Goal: Task Accomplishment & Management: Use online tool/utility

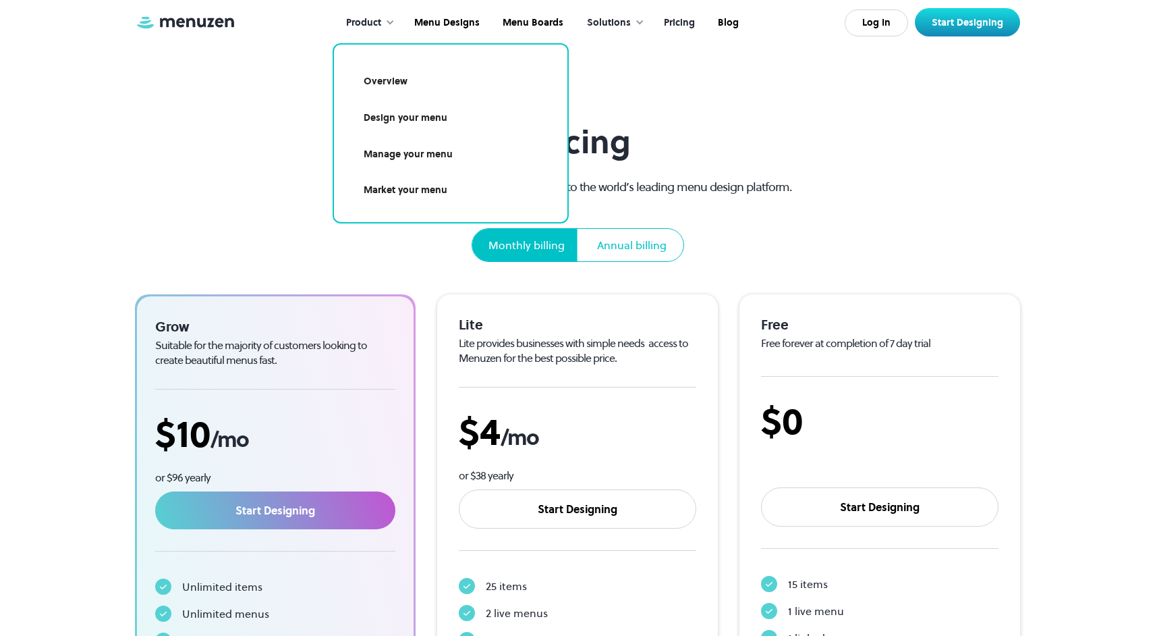
click at [830, 94] on section "Pricing Start your free 7 day trial and gain access to the world’s leading menu…" at bounding box center [577, 399] width 1155 height 799
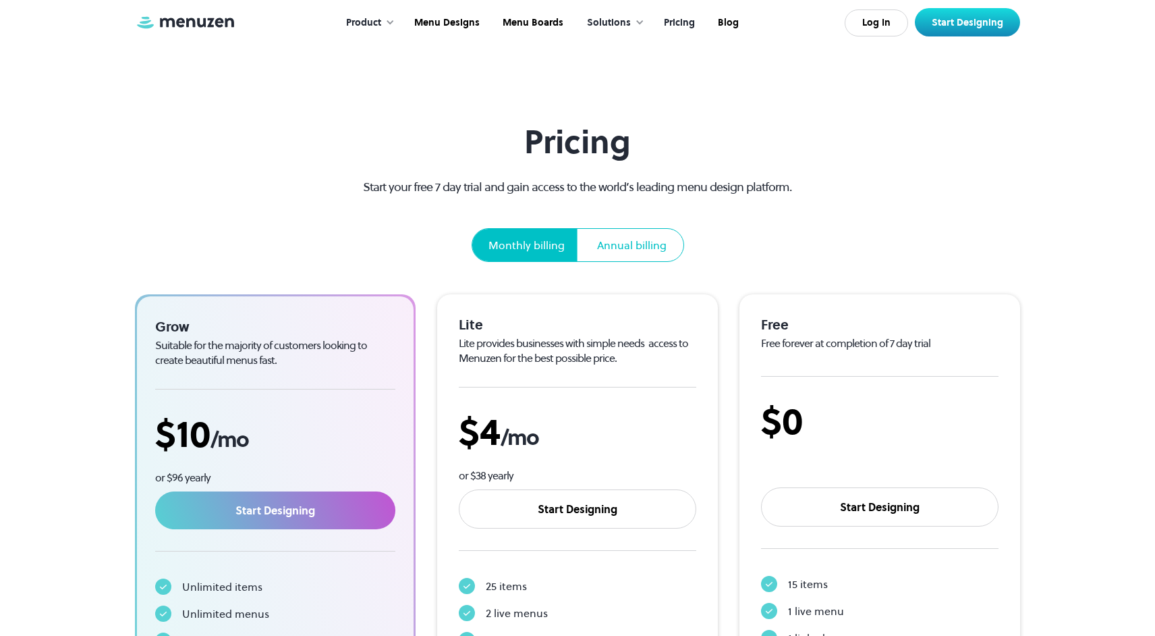
scroll to position [1, 0]
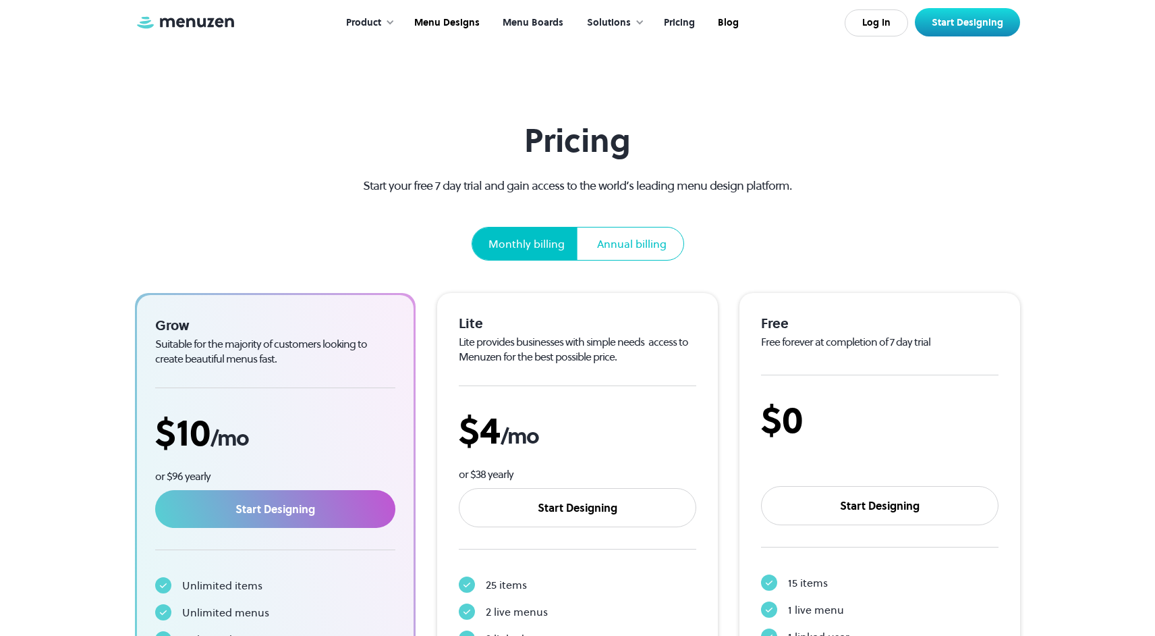
click at [532, 20] on link "Menu Boards" at bounding box center [532, 23] width 84 height 42
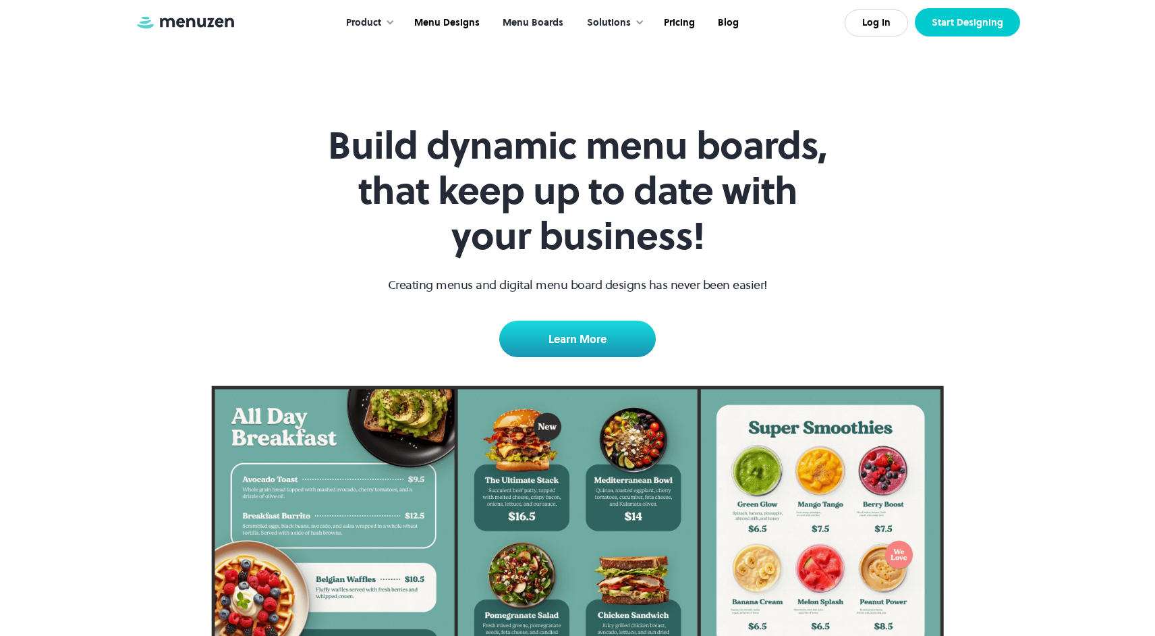
click at [972, 20] on link "Start Designing" at bounding box center [967, 22] width 105 height 28
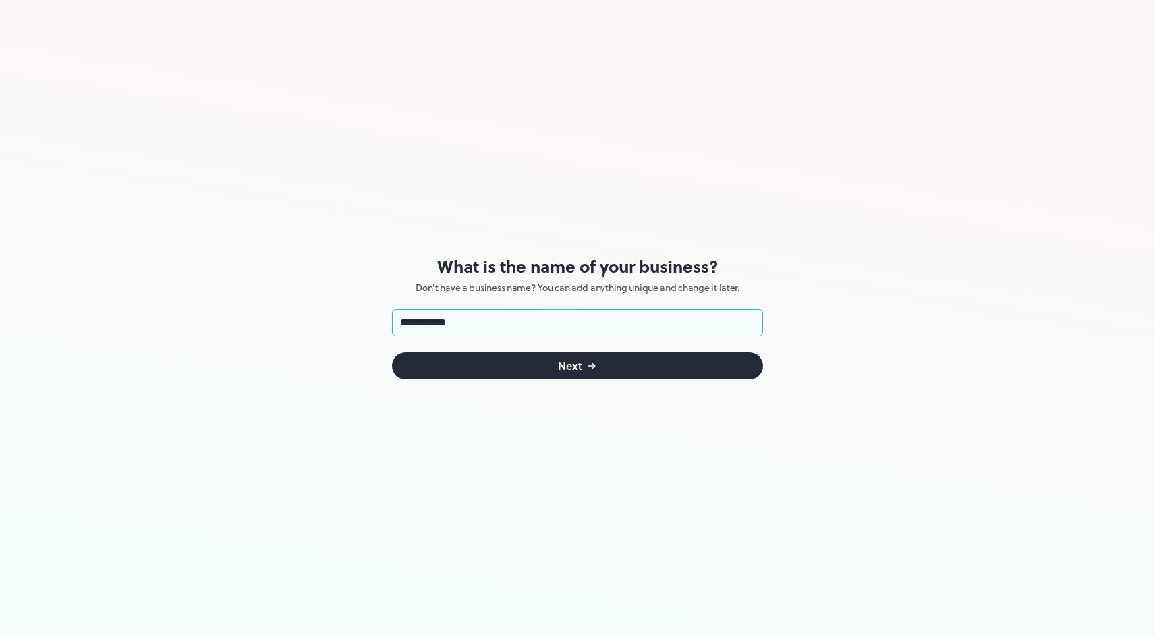
type input "**********"
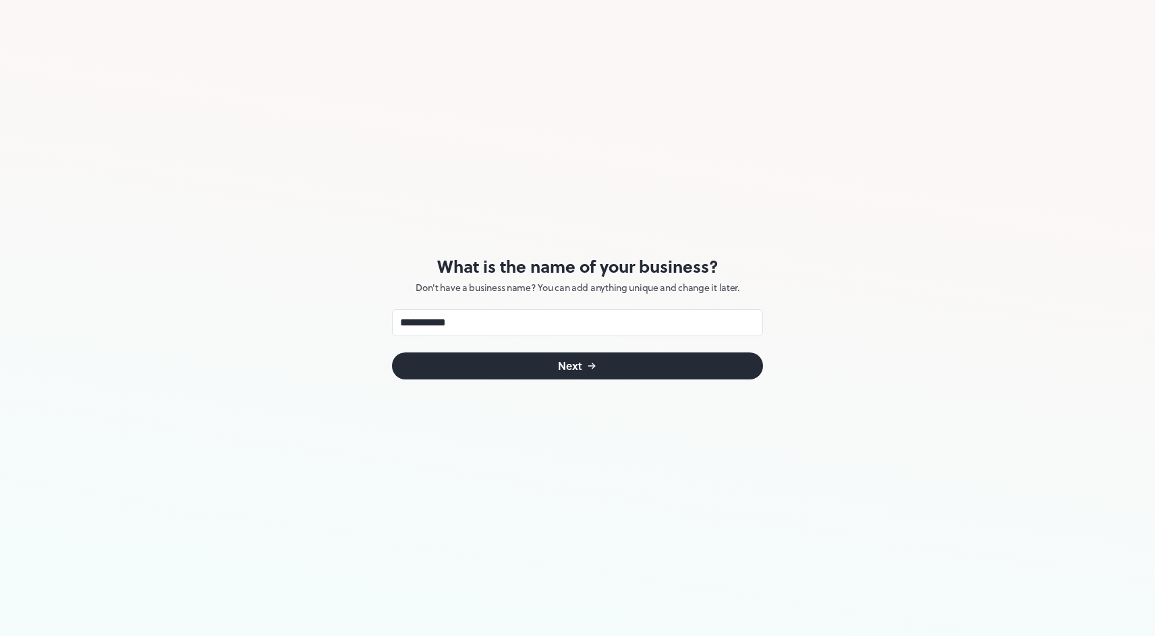
click at [542, 370] on button "Next" at bounding box center [577, 365] width 371 height 27
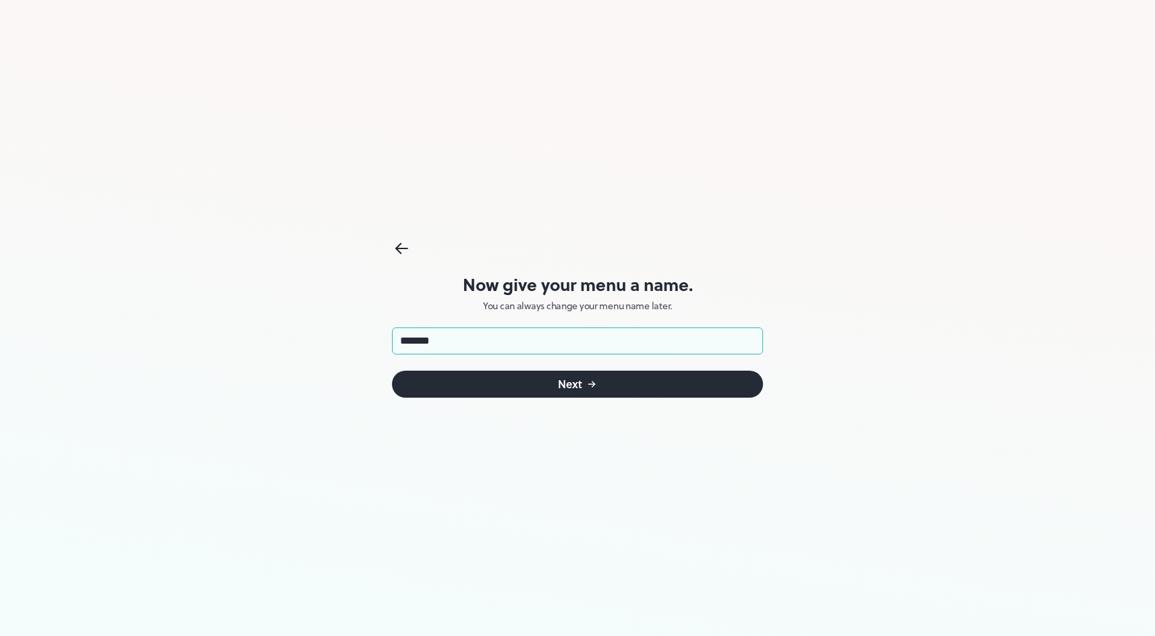
type input "*******"
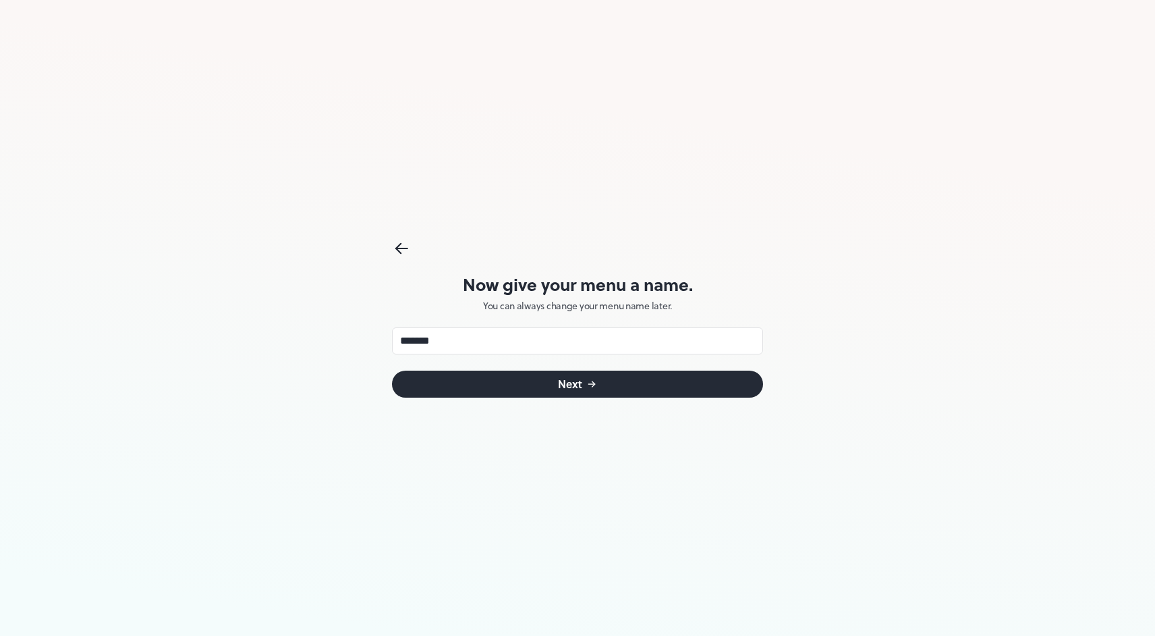
click at [562, 381] on div "Next" at bounding box center [570, 384] width 24 height 11
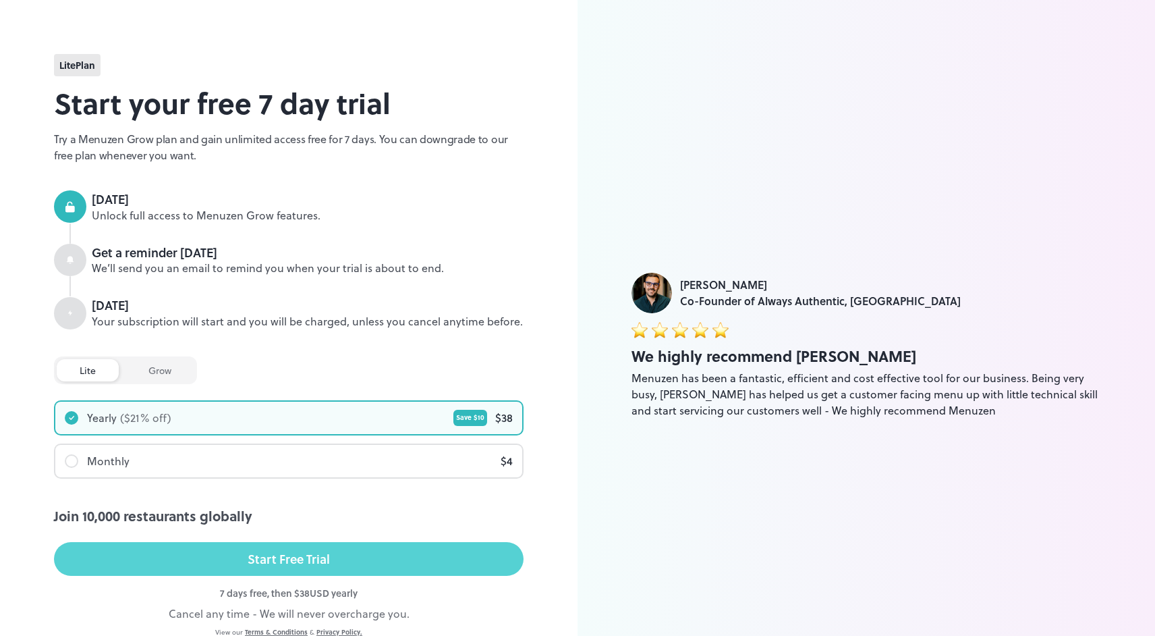
scroll to position [55, 0]
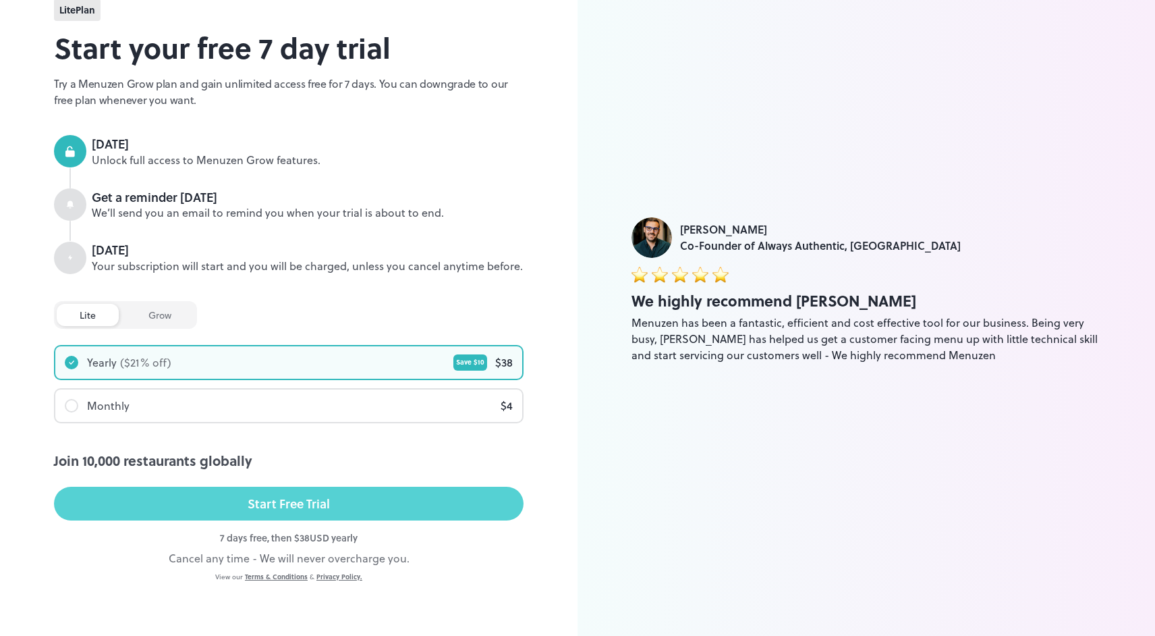
click at [274, 505] on div "Start Free Trial" at bounding box center [289, 503] width 82 height 20
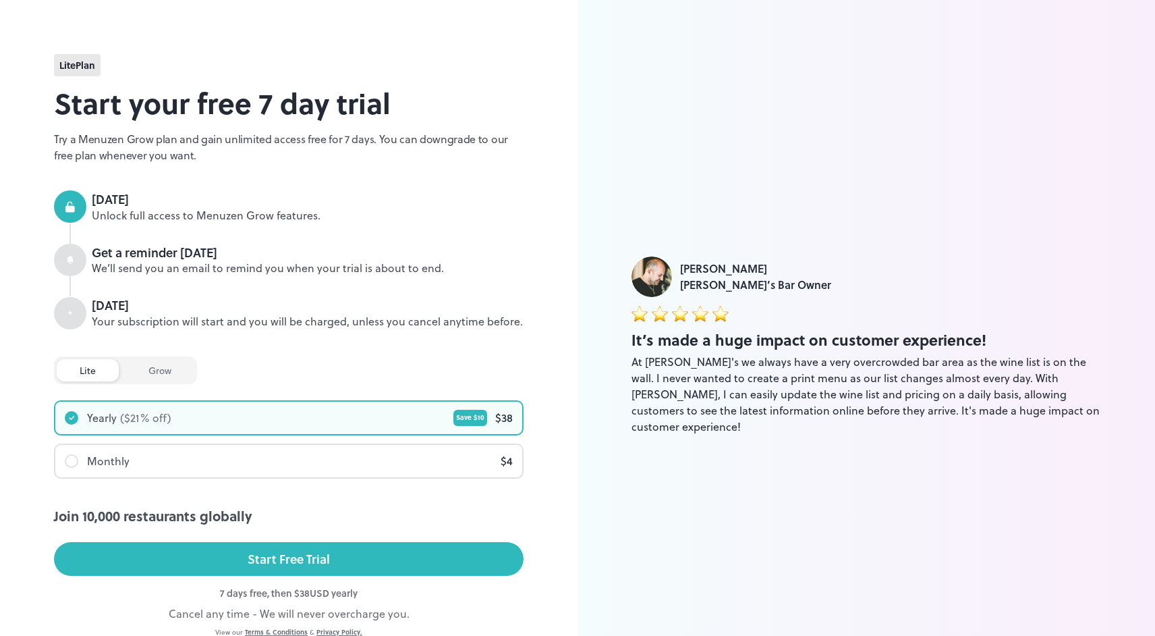
click at [162, 369] on div "grow" at bounding box center [159, 370] width 69 height 22
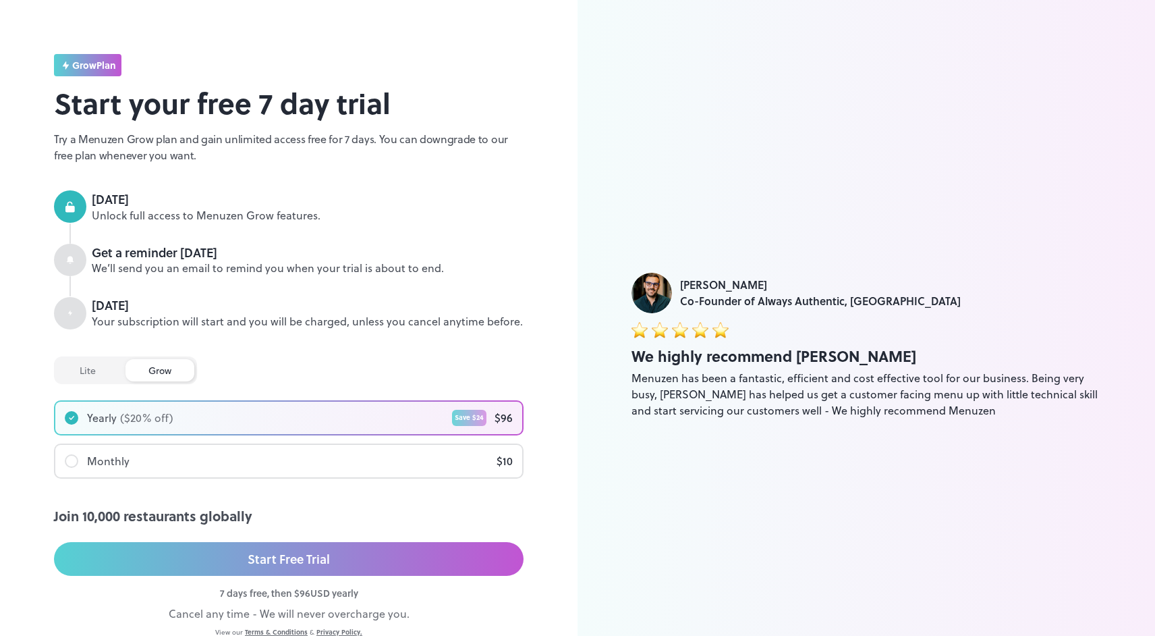
click at [89, 370] on div "lite" at bounding box center [88, 370] width 62 height 22
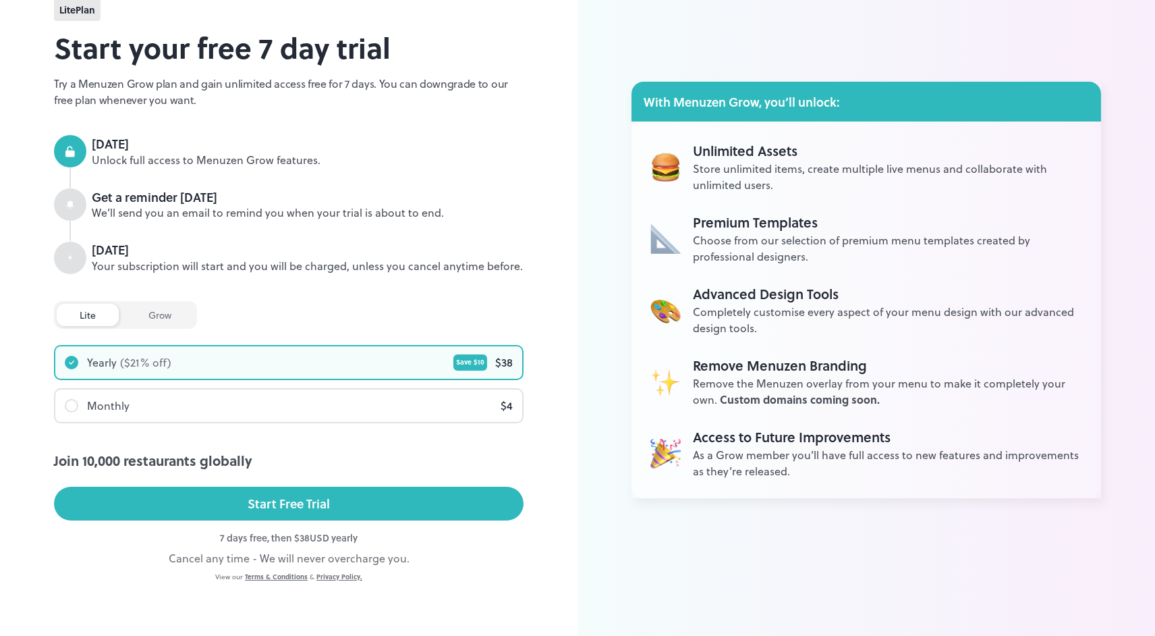
scroll to position [52, 0]
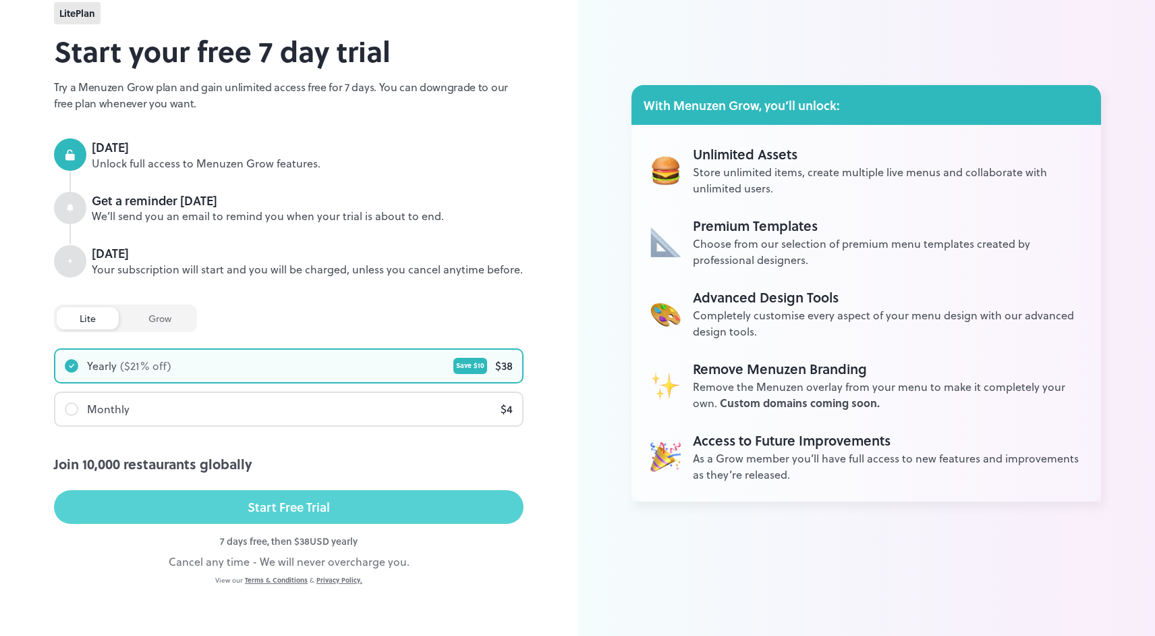
click at [283, 509] on div "Start Free Trial" at bounding box center [289, 507] width 82 height 20
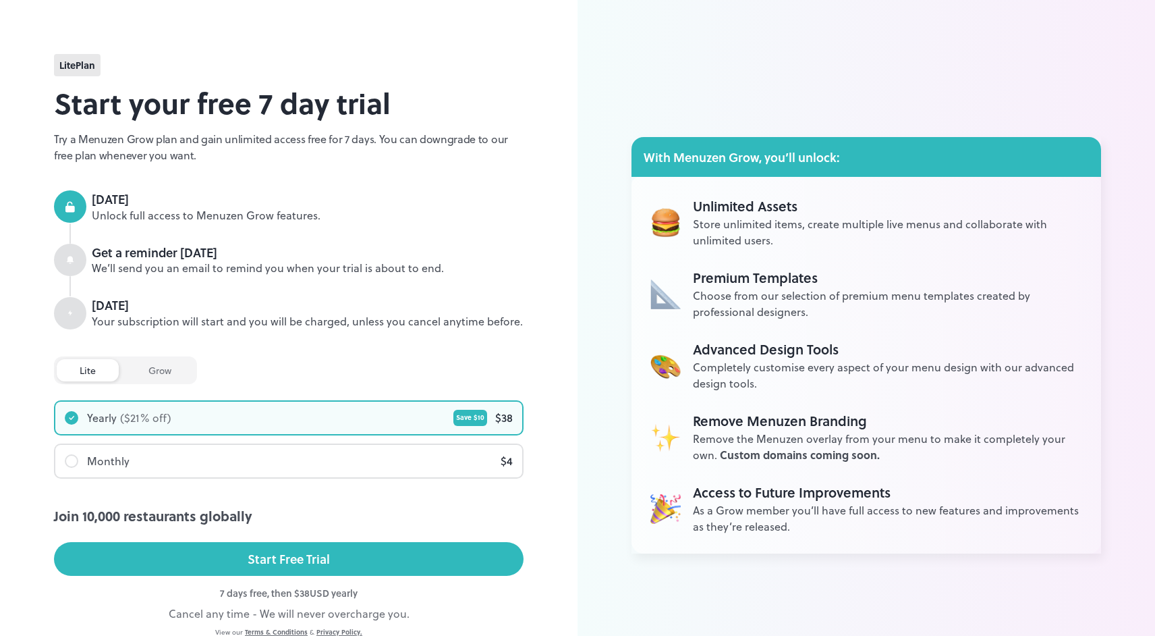
scroll to position [52, 0]
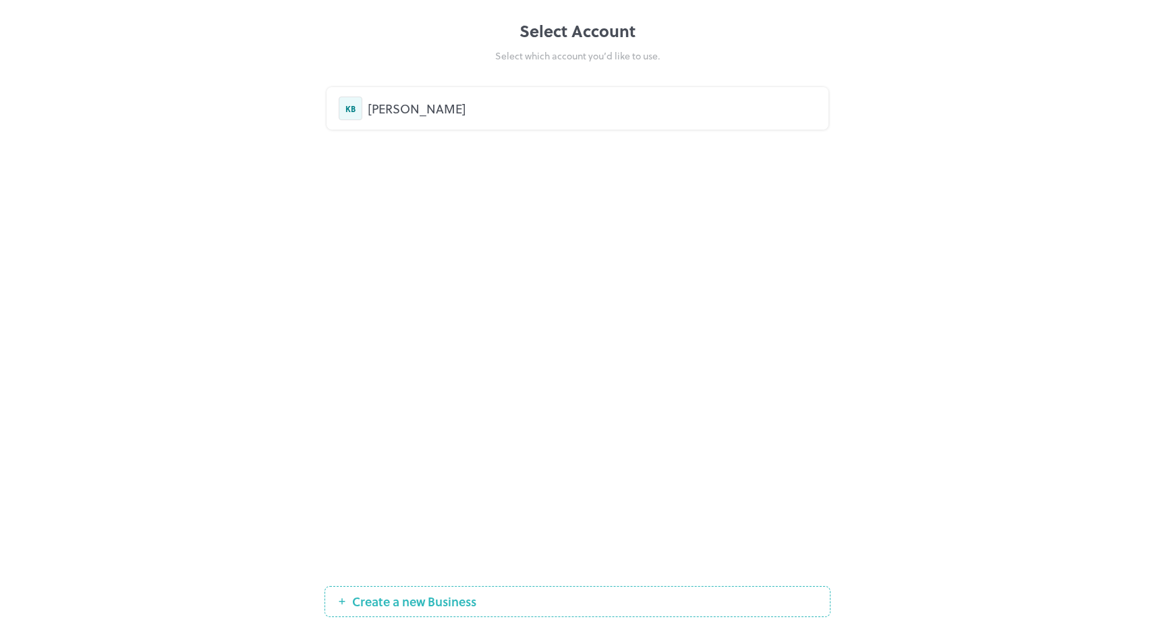
click at [486, 114] on div "[PERSON_NAME]" at bounding box center [592, 108] width 449 height 18
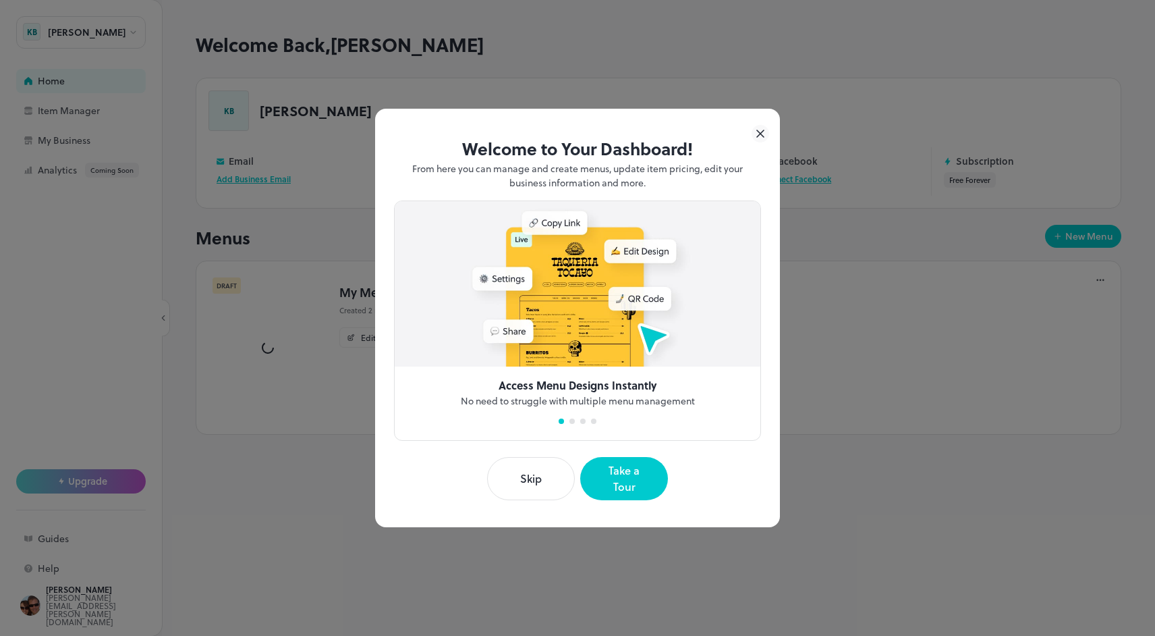
click at [760, 142] on icon at bounding box center [761, 134] width 18 height 18
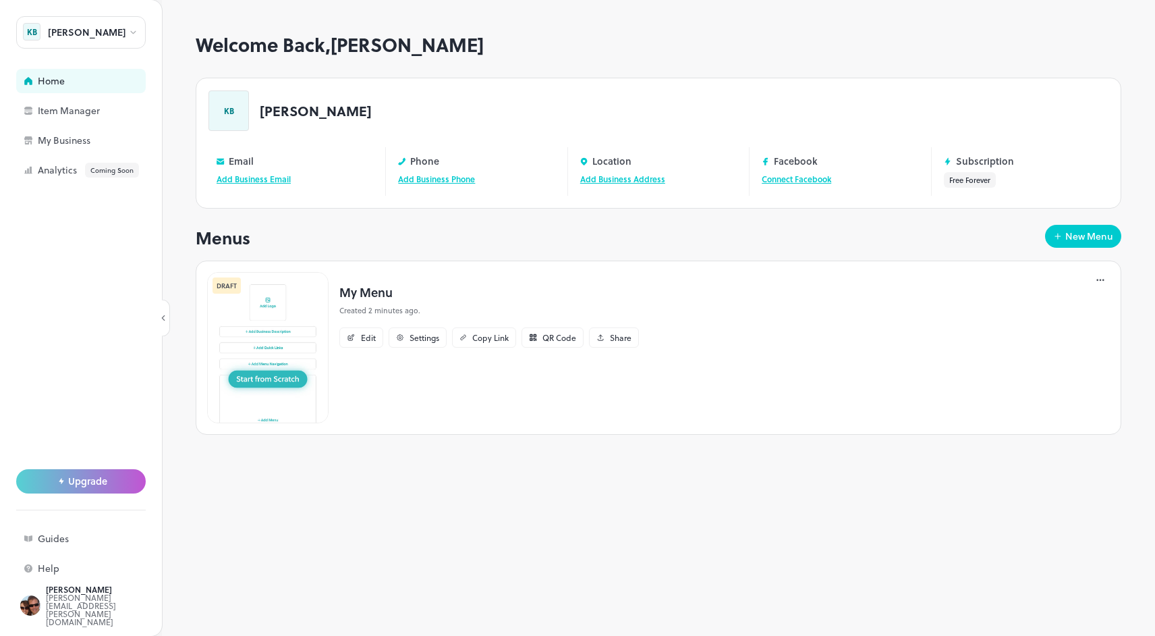
click at [265, 382] on img at bounding box center [267, 347] width 121 height 151
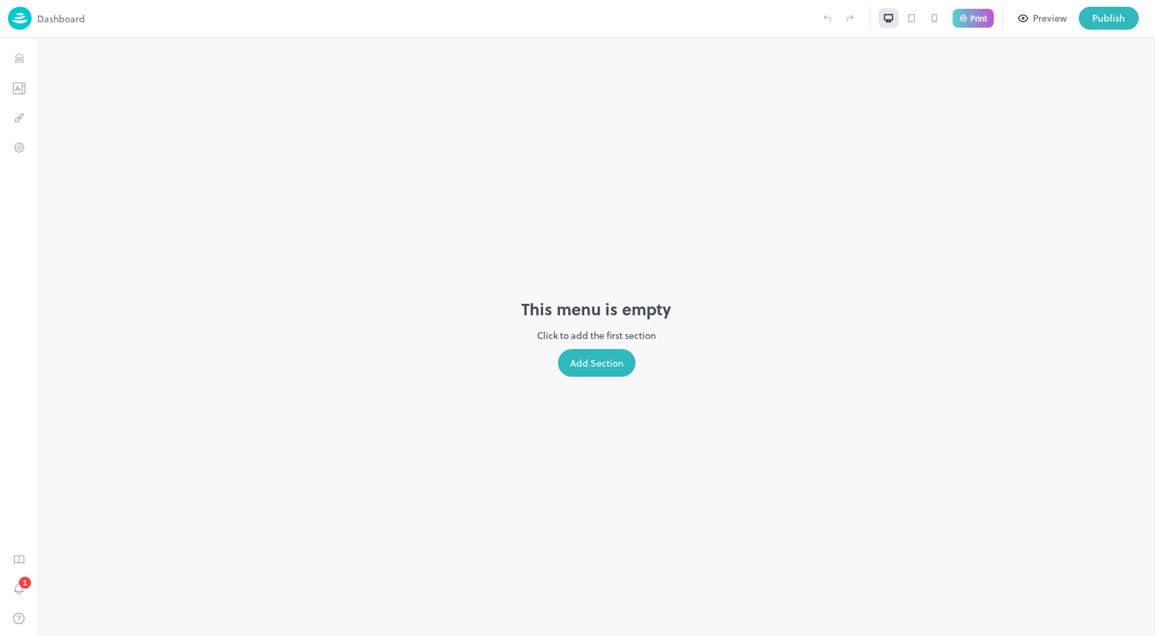
click at [597, 361] on div "Add Section" at bounding box center [597, 363] width 78 height 28
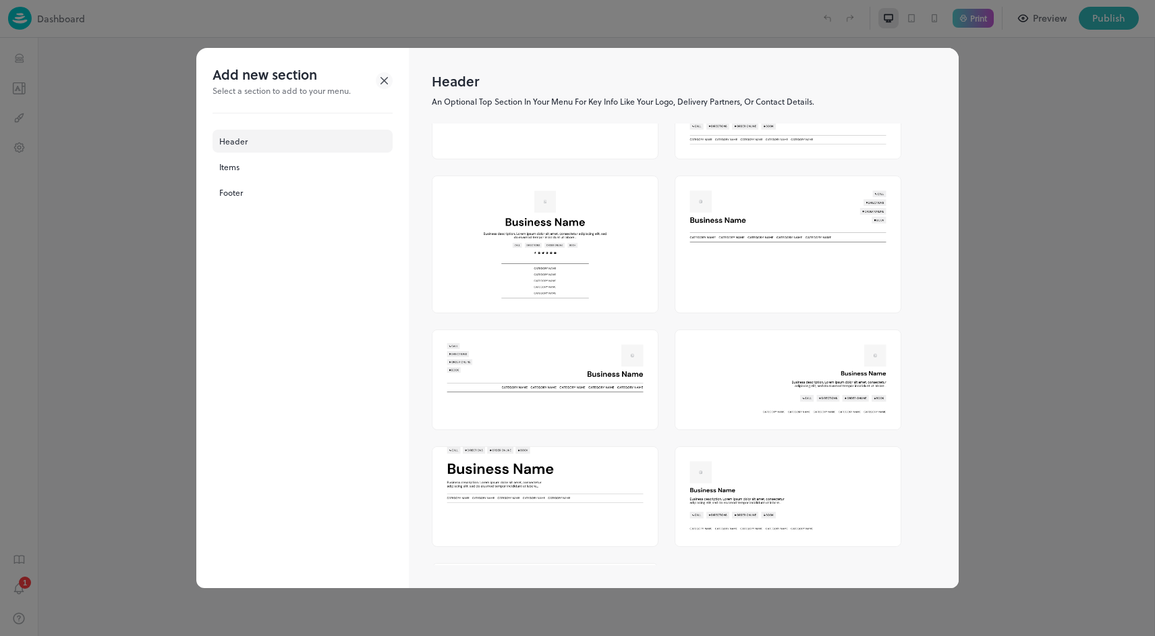
scroll to position [172, 0]
click at [538, 480] on img at bounding box center [544, 480] width 225 height 69
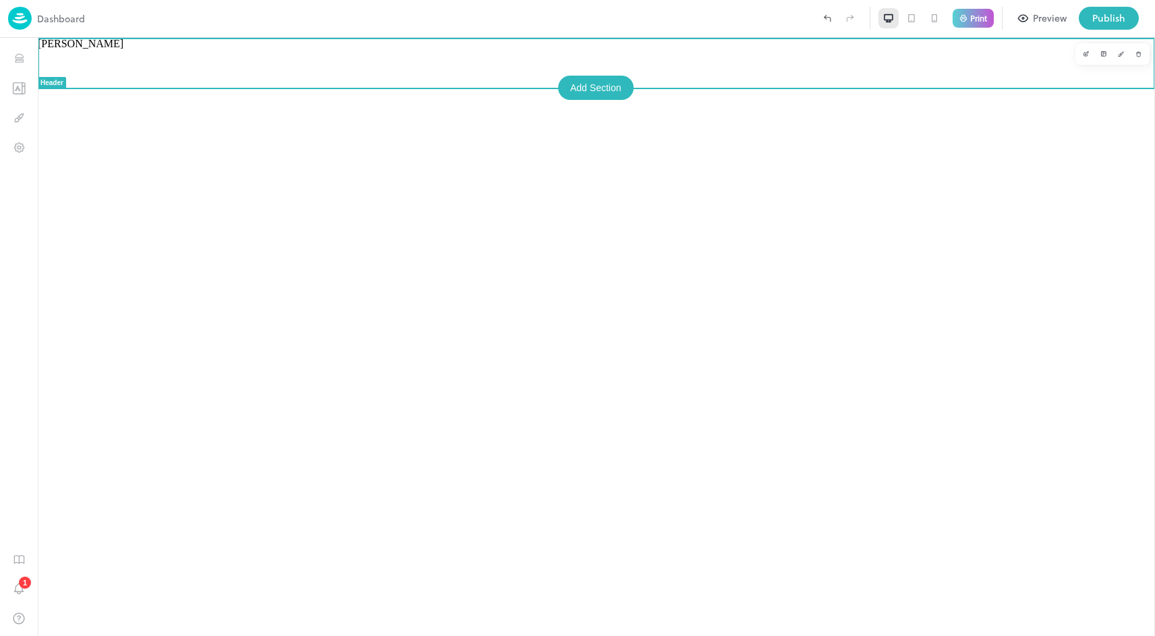
click at [336, 241] on div "[PERSON_NAME]" at bounding box center [596, 337] width 1117 height 598
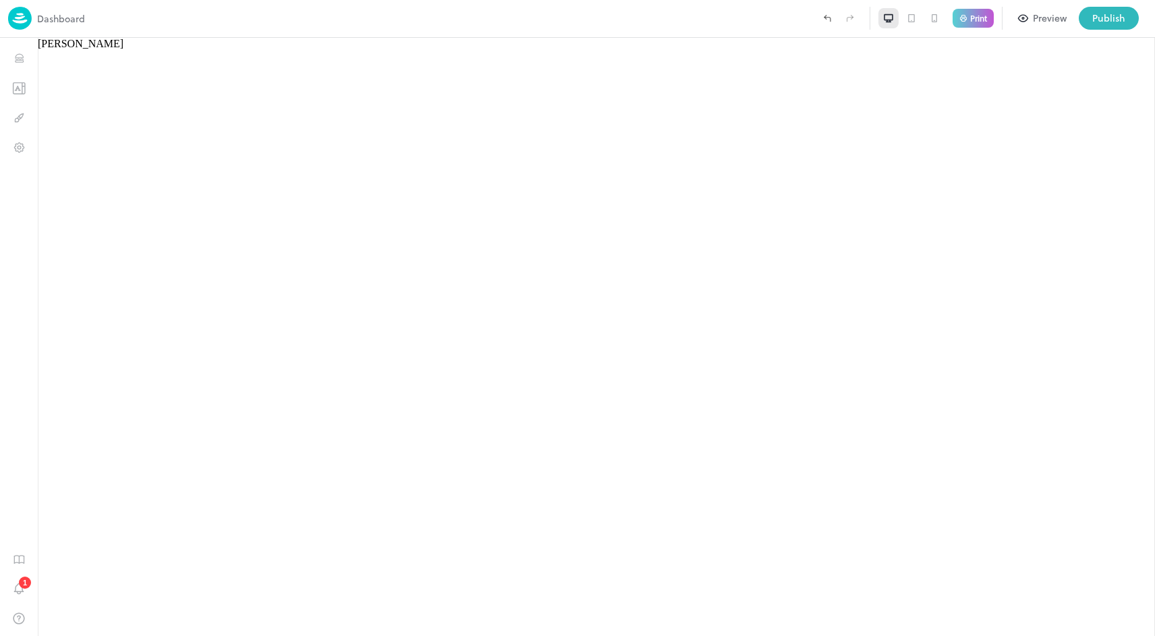
click at [935, 20] on icon at bounding box center [934, 18] width 11 height 11
click at [910, 21] on icon at bounding box center [911, 18] width 11 height 11
click at [22, 117] on icon "Design" at bounding box center [19, 117] width 13 height 13
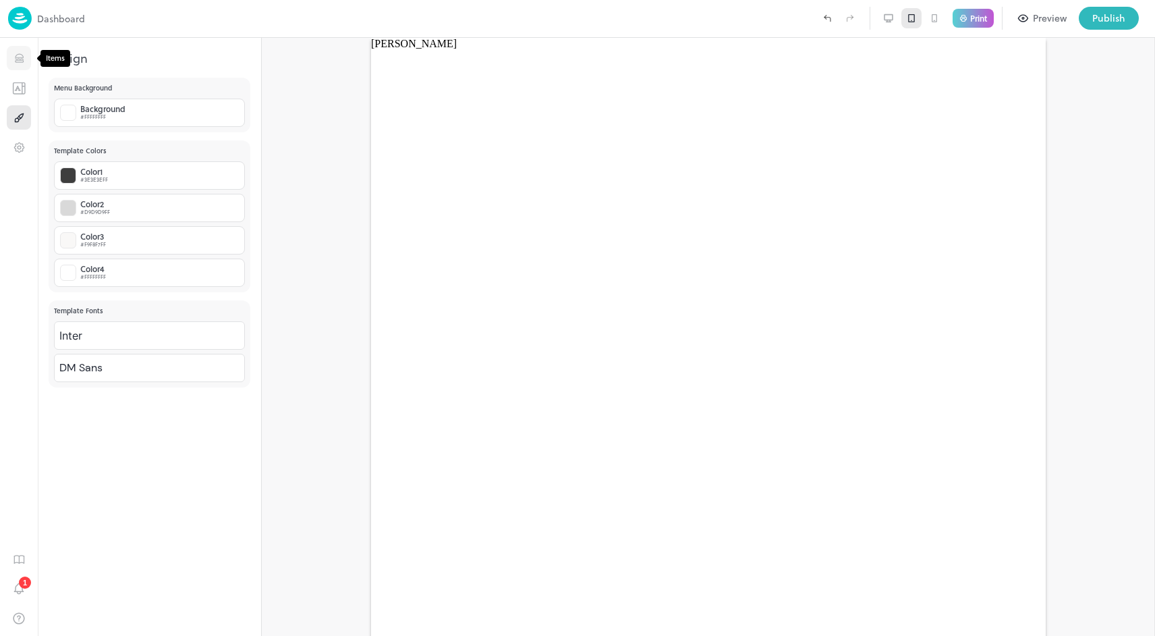
click at [22, 63] on icon "Items" at bounding box center [19, 58] width 13 height 13
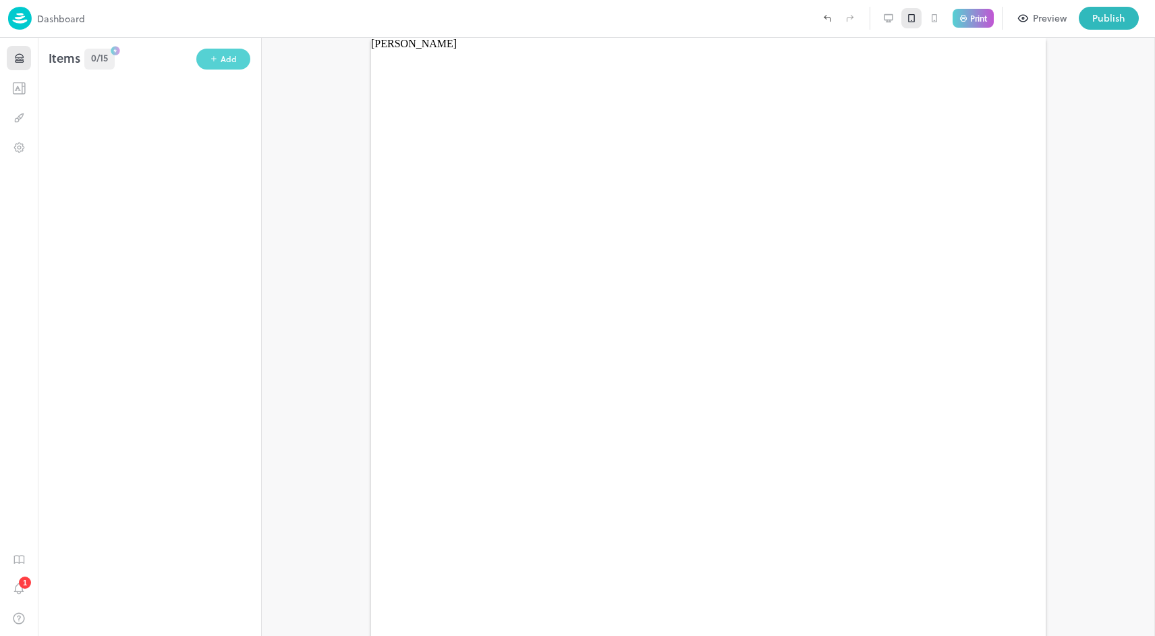
click at [225, 61] on div "Add" at bounding box center [229, 59] width 16 height 13
click at [304, 61] on div "Item" at bounding box center [330, 55] width 77 height 14
click at [225, 59] on div at bounding box center [577, 318] width 1155 height 636
click at [20, 586] on icon "Notifications" at bounding box center [18, 588] width 13 height 15
click at [20, 113] on icon "Design" at bounding box center [19, 117] width 13 height 13
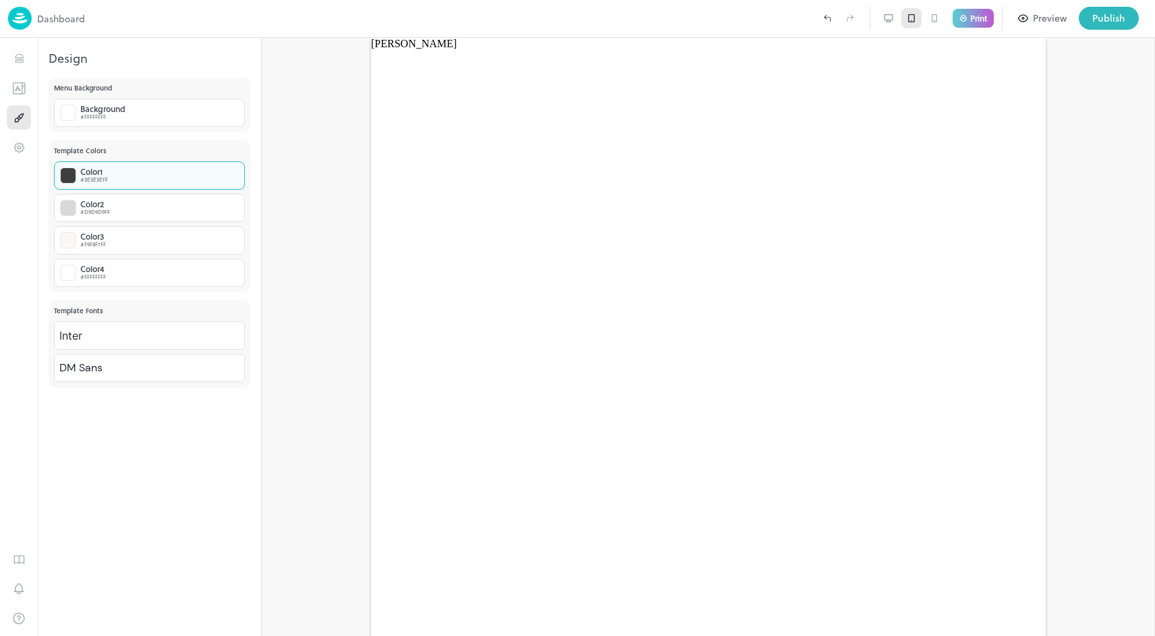
click at [113, 178] on div "Color 1 #3E3E3EFF" at bounding box center [149, 175] width 191 height 28
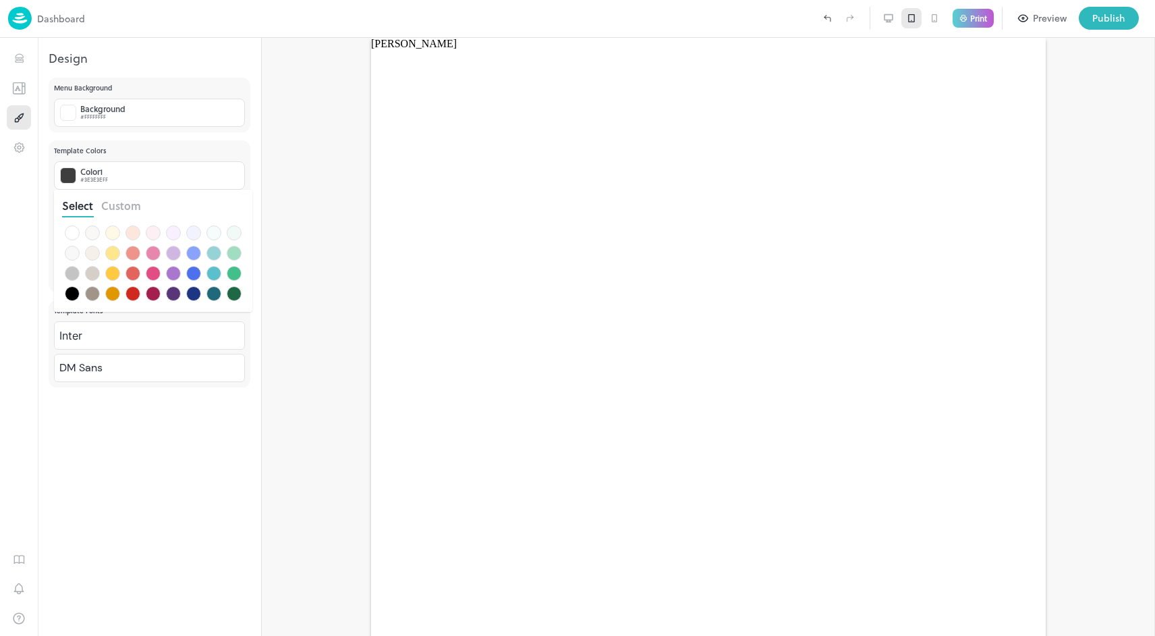
click at [140, 137] on div at bounding box center [577, 318] width 1155 height 636
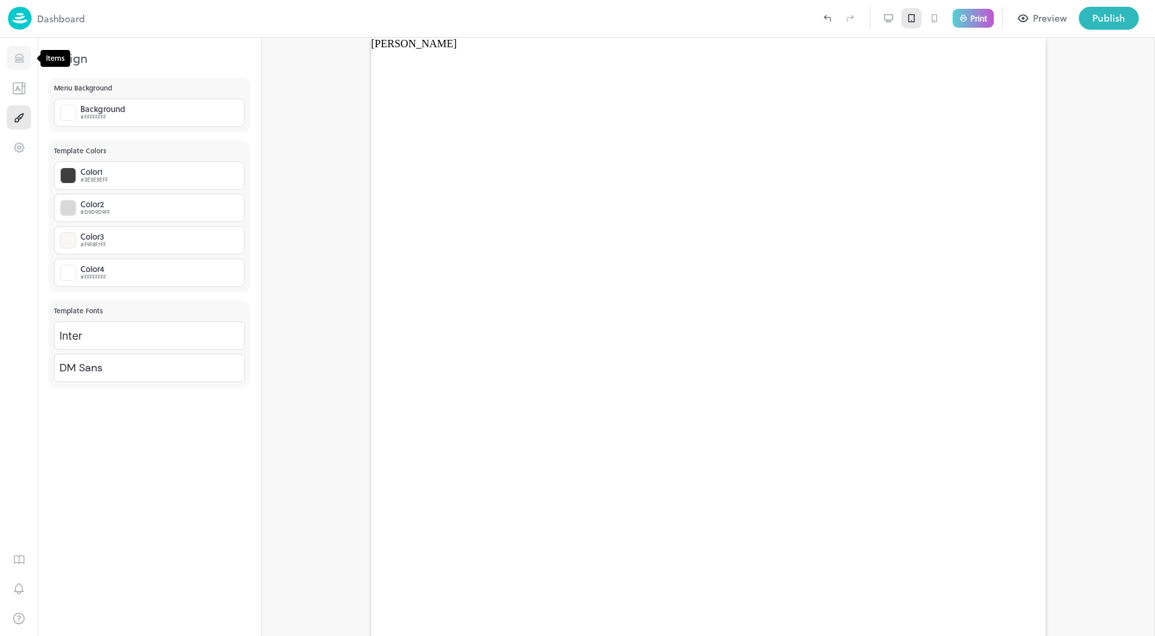
click at [18, 61] on icon "Items" at bounding box center [19, 58] width 13 height 13
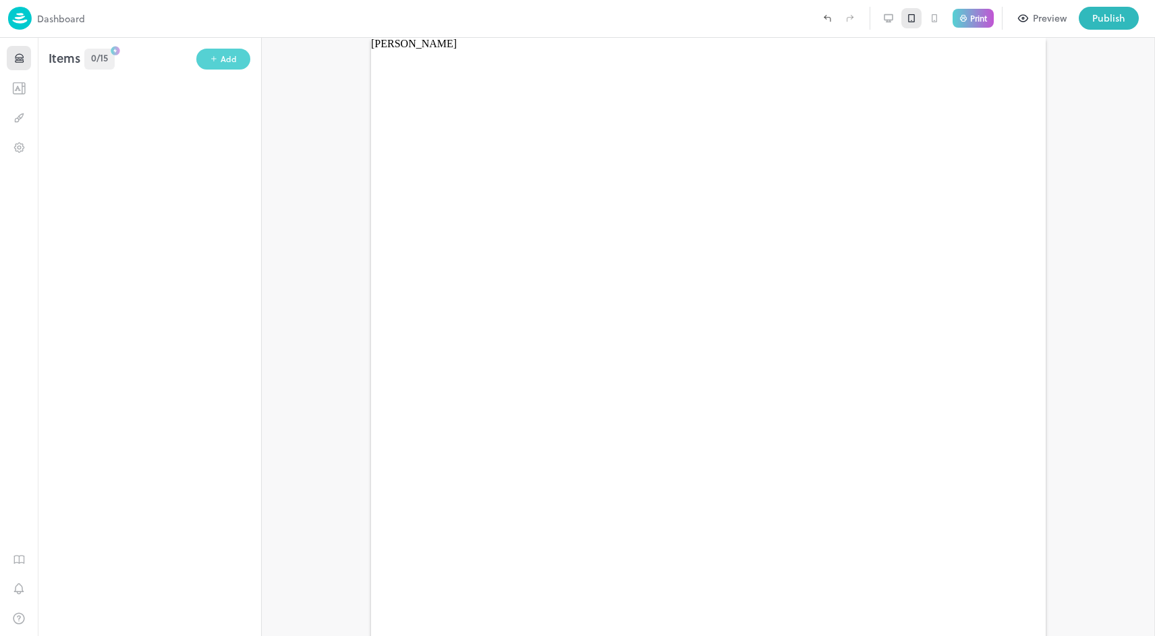
click at [211, 57] on icon "button" at bounding box center [214, 59] width 8 height 8
click at [301, 90] on div "Category" at bounding box center [345, 86] width 106 height 14
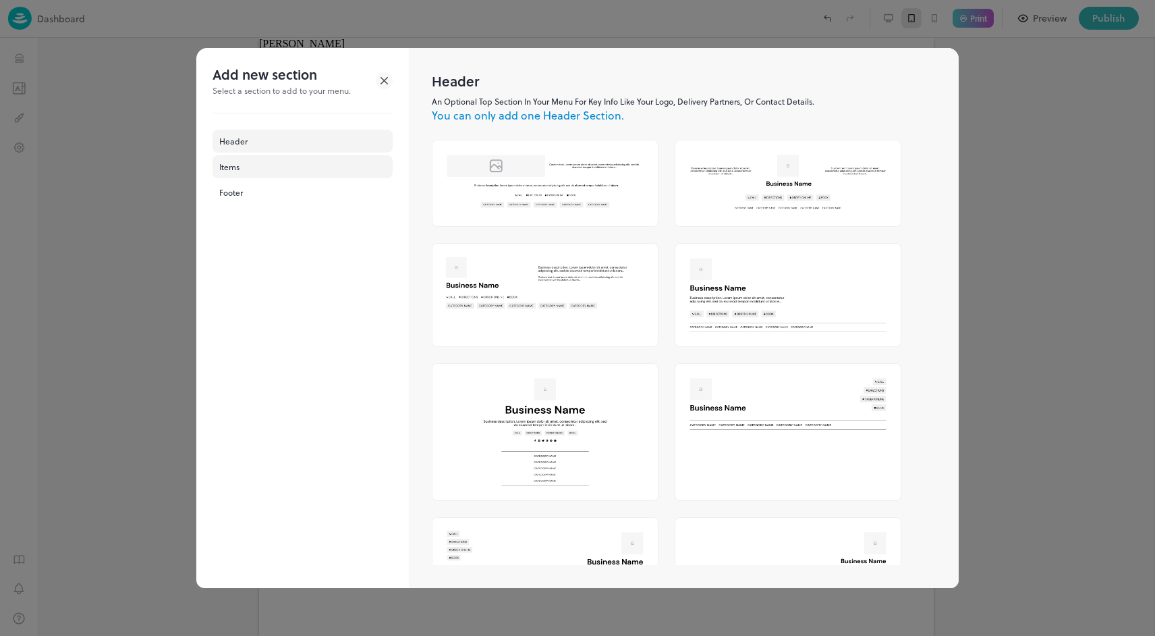
click at [226, 166] on div "Items" at bounding box center [303, 166] width 180 height 23
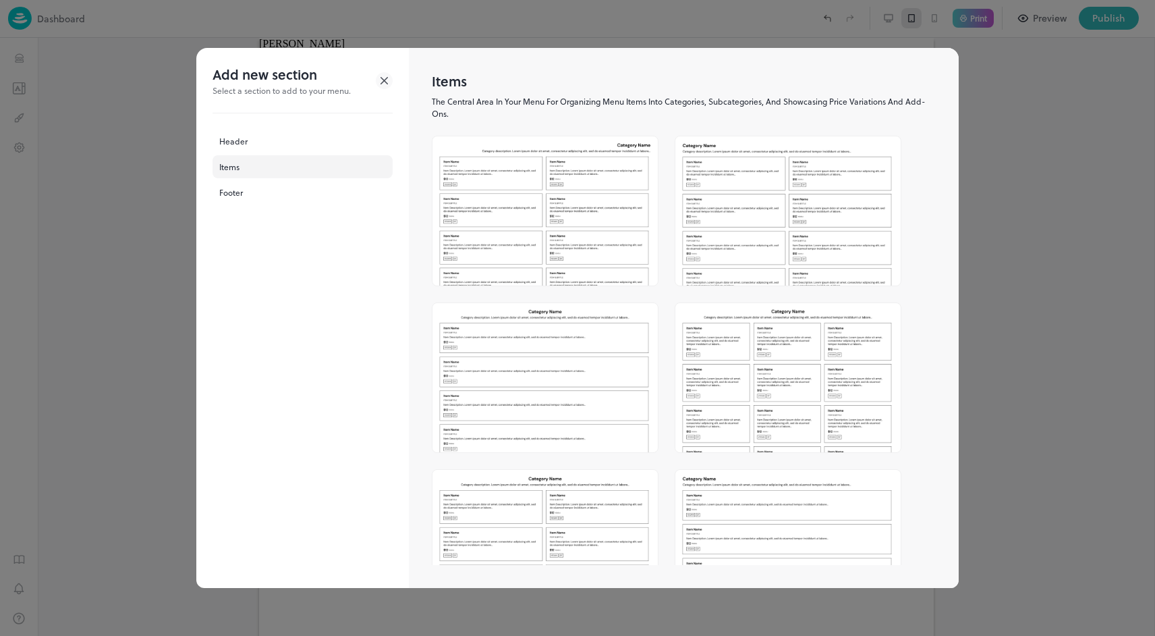
click at [535, 220] on img at bounding box center [544, 210] width 225 height 149
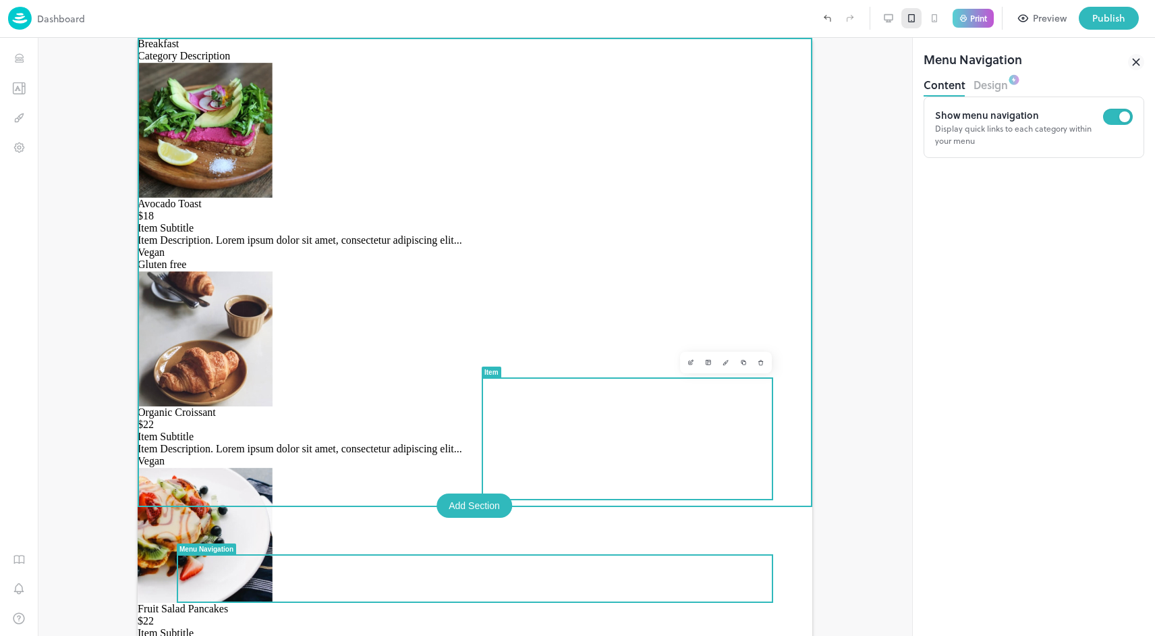
drag, startPoint x: 538, startPoint y: 580, endPoint x: 531, endPoint y: 386, distance: 193.8
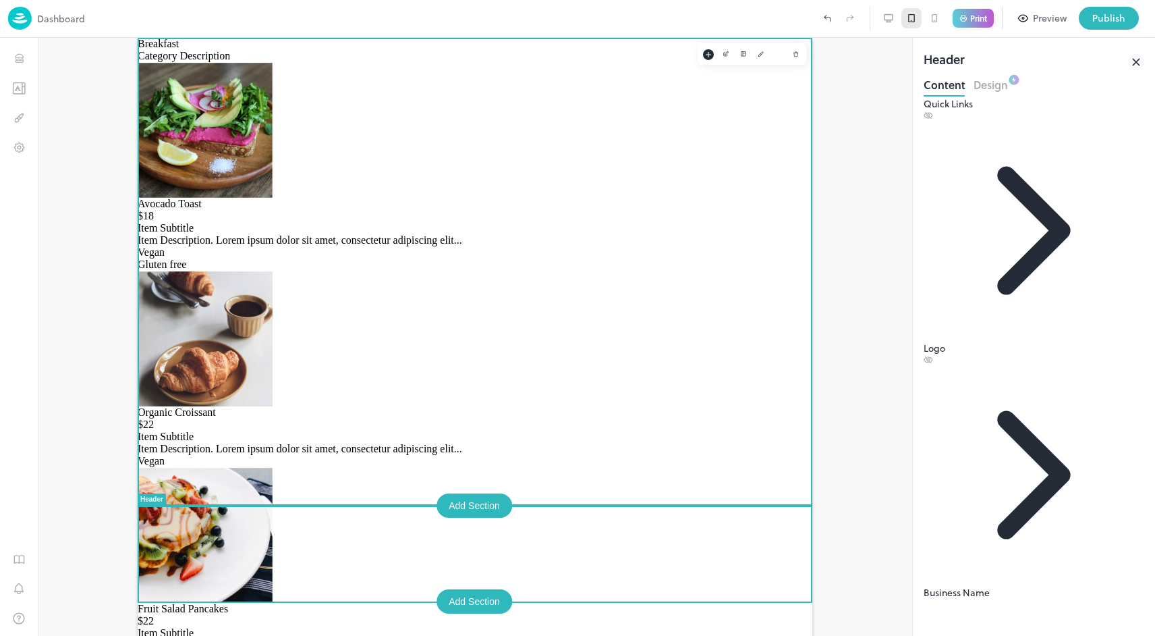
drag, startPoint x: 155, startPoint y: 522, endPoint x: 153, endPoint y: 480, distance: 42.6
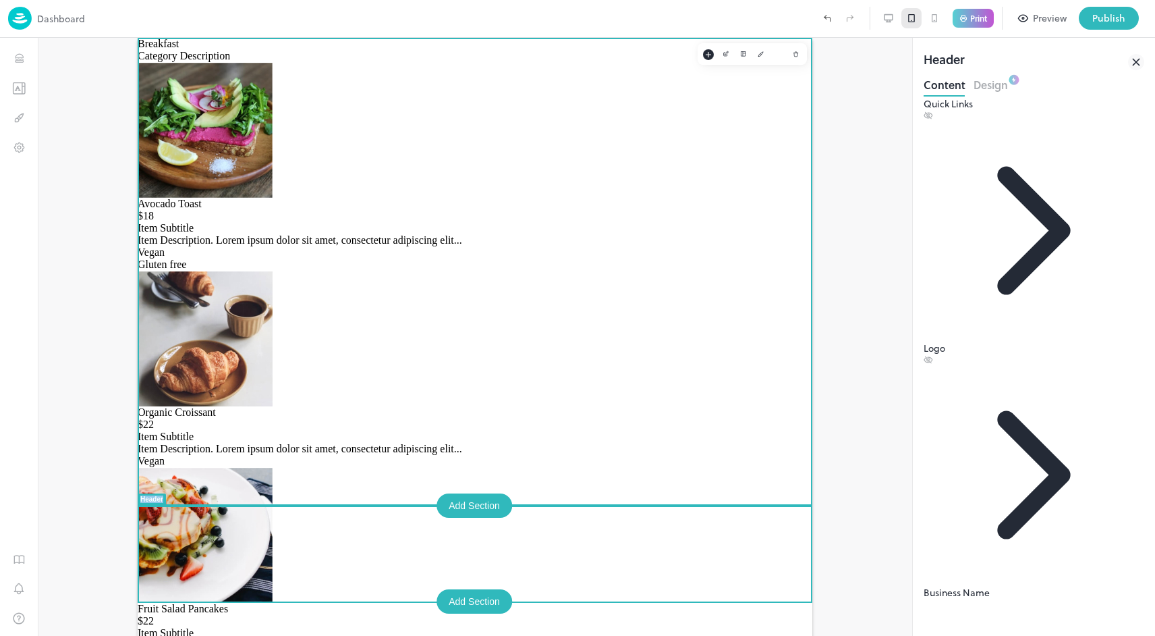
drag, startPoint x: 155, startPoint y: 504, endPoint x: 151, endPoint y: 437, distance: 66.9
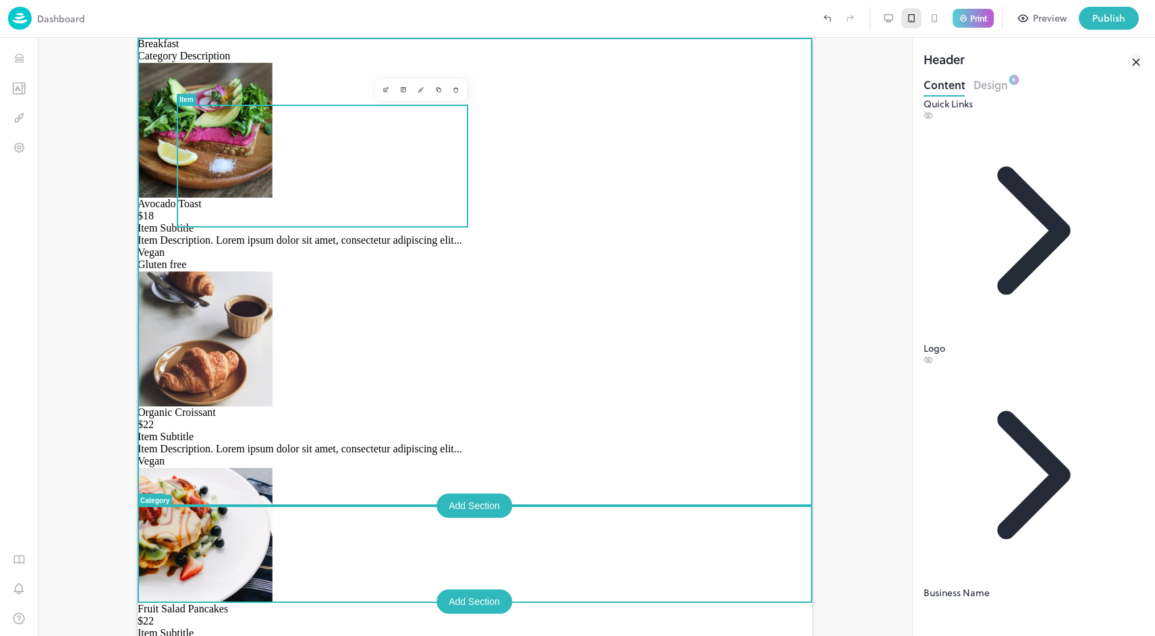
click at [202, 198] on span "Avocado Toast" at bounding box center [170, 203] width 64 height 11
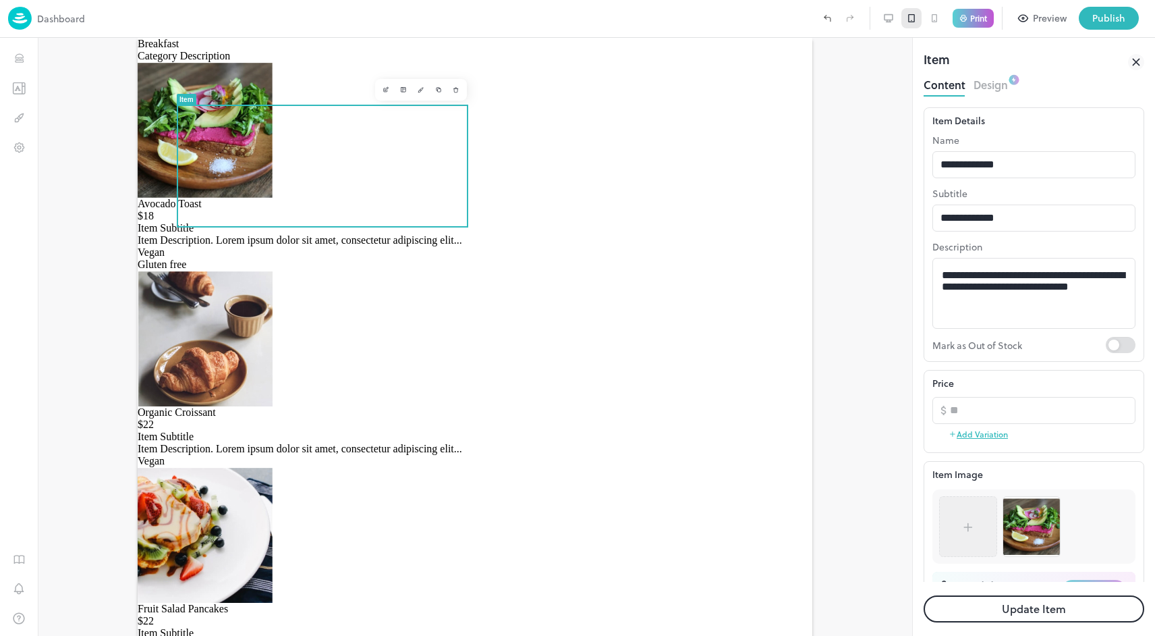
click at [872, 289] on div at bounding box center [475, 337] width 874 height 598
click at [1038, 531] on img at bounding box center [1031, 526] width 57 height 57
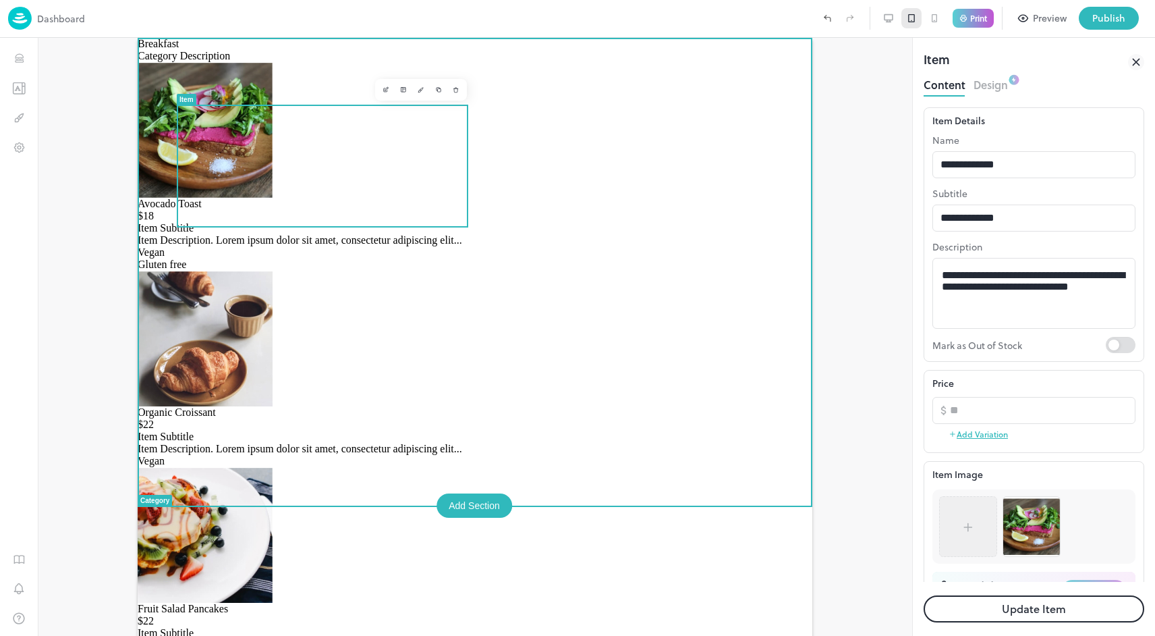
click at [213, 154] on img at bounding box center [205, 130] width 135 height 136
click at [468, 504] on div "Add Section" at bounding box center [475, 505] width 76 height 24
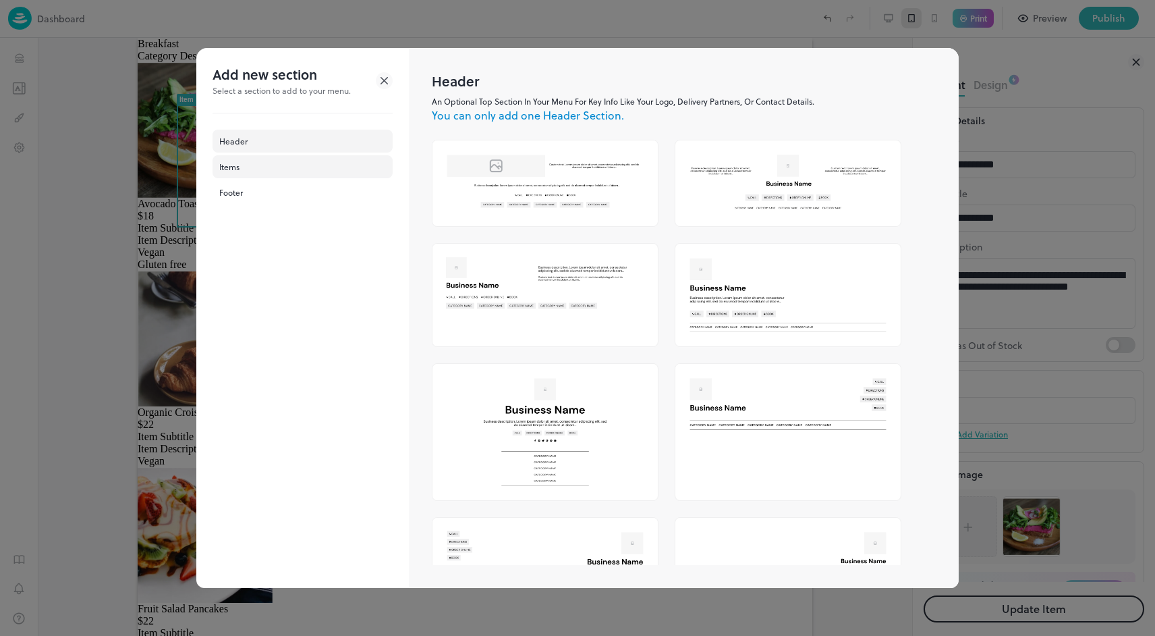
click at [252, 171] on div "Items" at bounding box center [303, 166] width 180 height 23
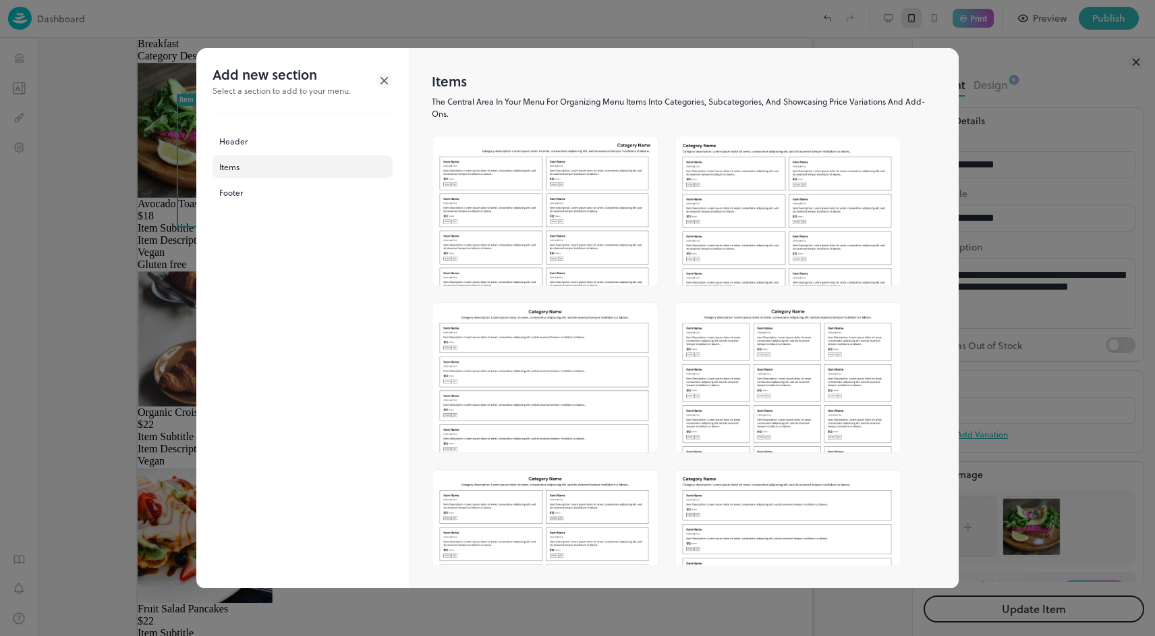
click at [547, 375] on img at bounding box center [544, 377] width 225 height 149
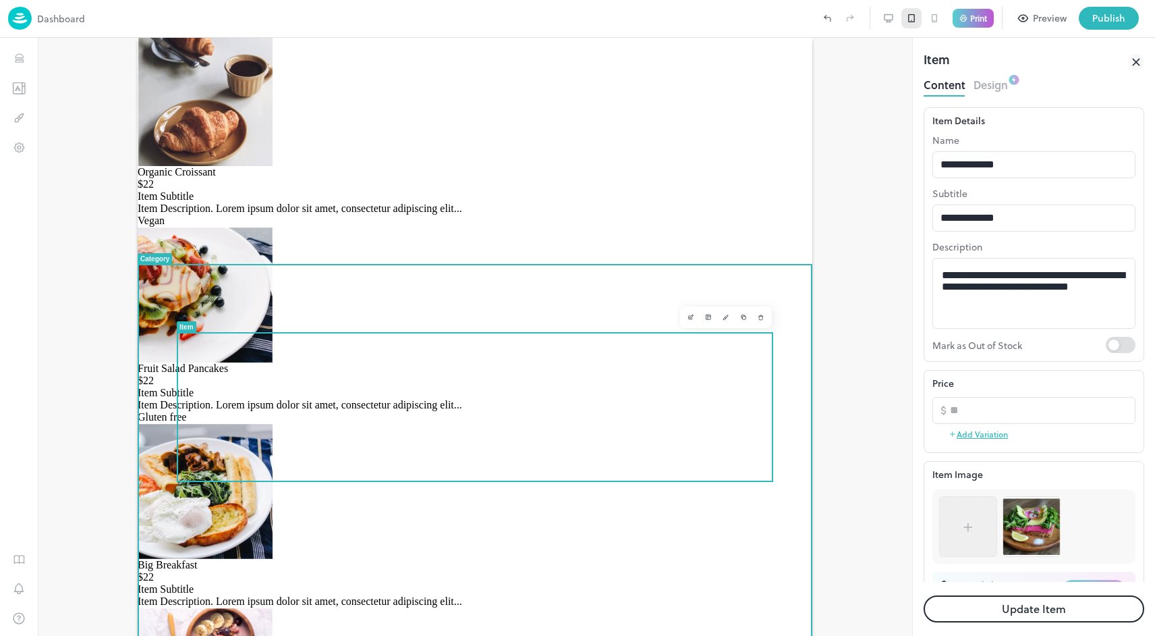
scroll to position [242, 0]
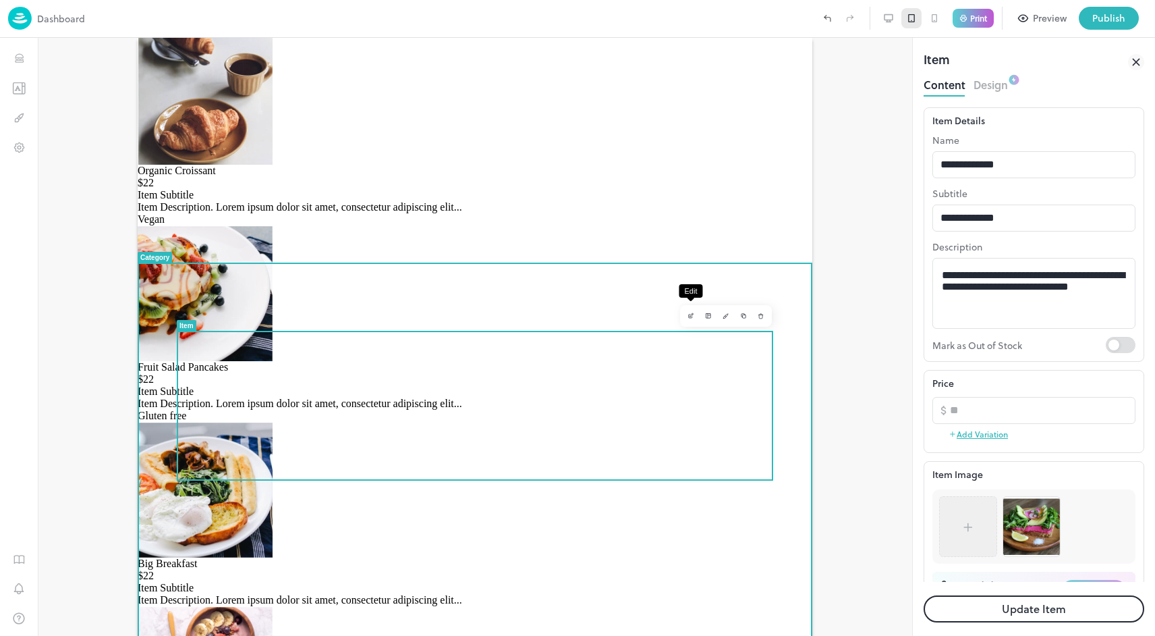
click at [693, 318] on icon "Edit" at bounding box center [691, 315] width 7 height 7
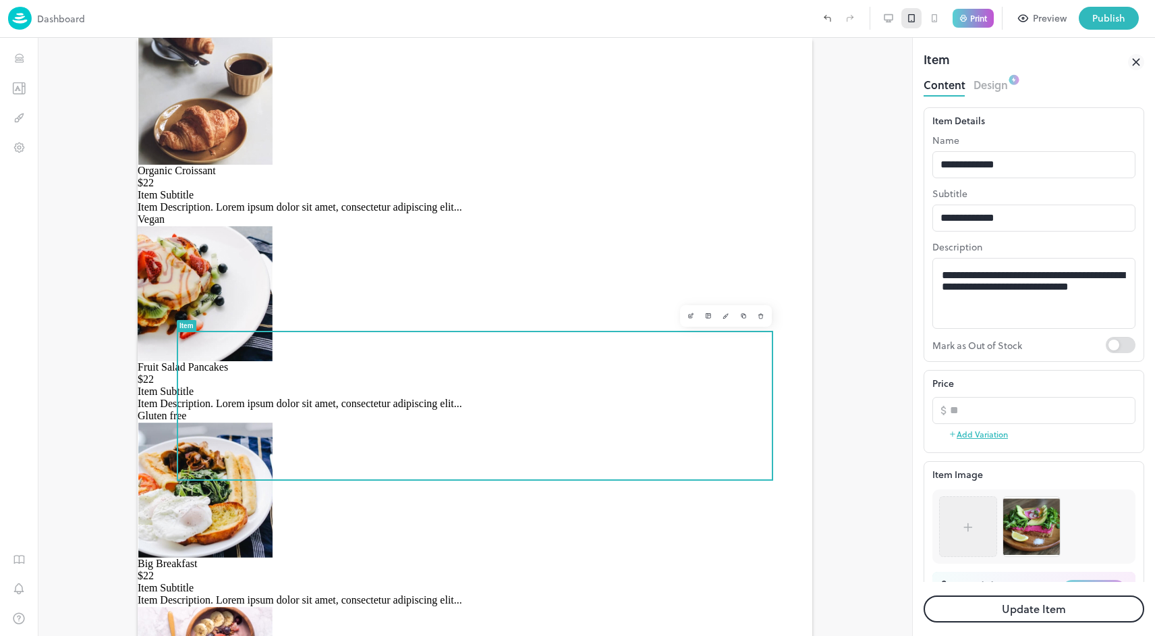
click at [994, 86] on button "Design" at bounding box center [991, 83] width 34 height 18
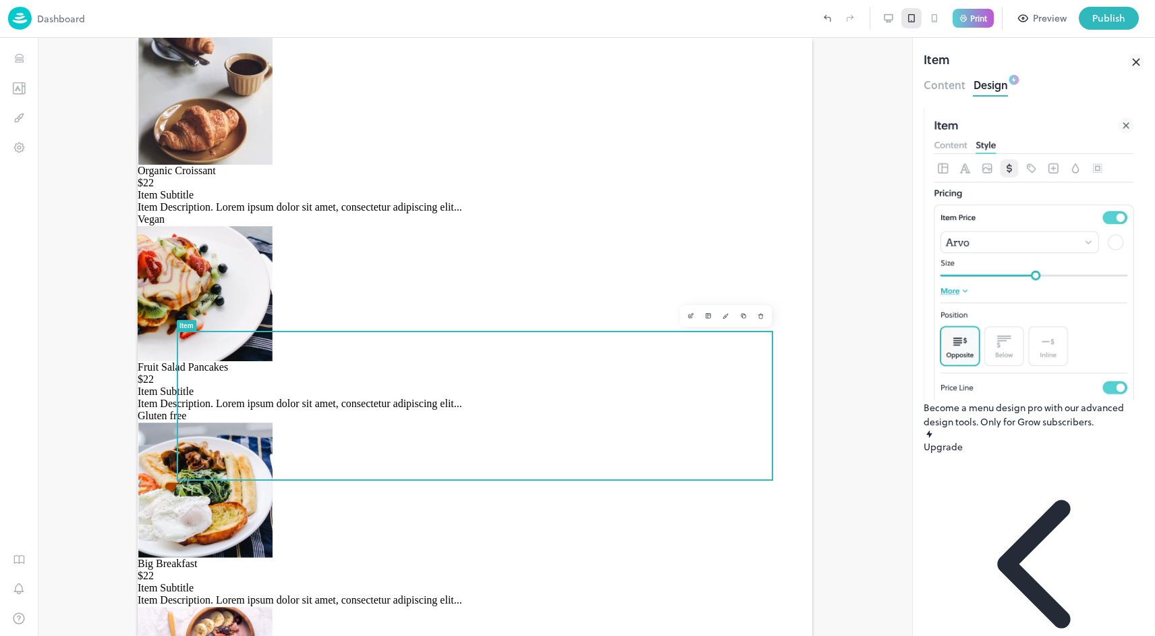
click at [872, 354] on div at bounding box center [475, 337] width 874 height 598
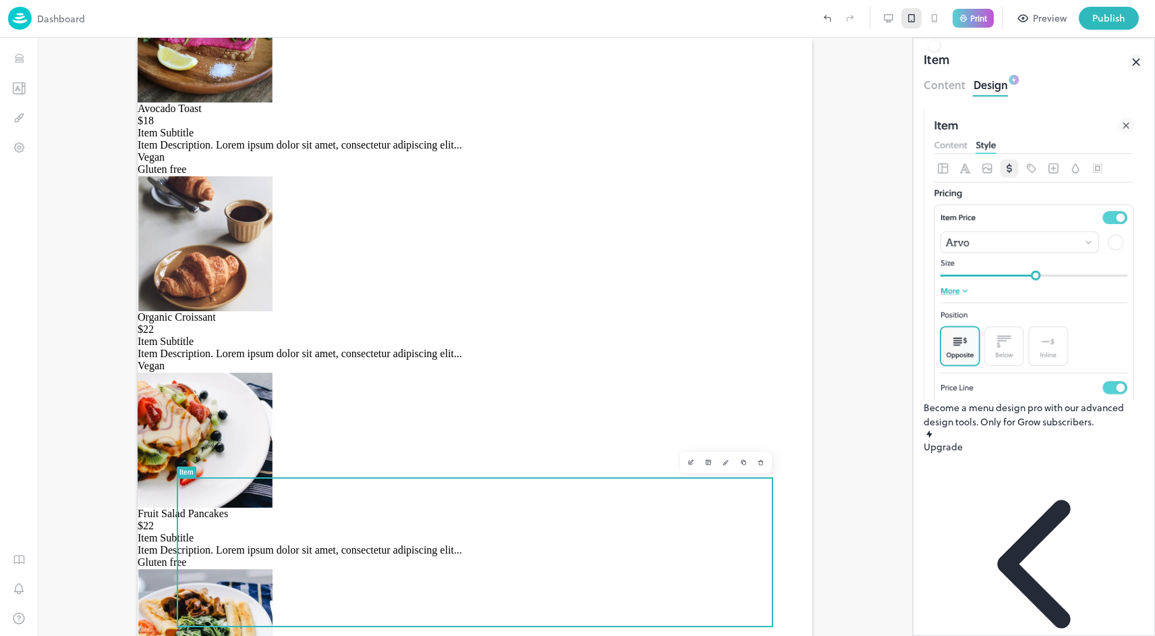
scroll to position [162, 0]
click at [1044, 23] on div "Preview" at bounding box center [1050, 18] width 34 height 15
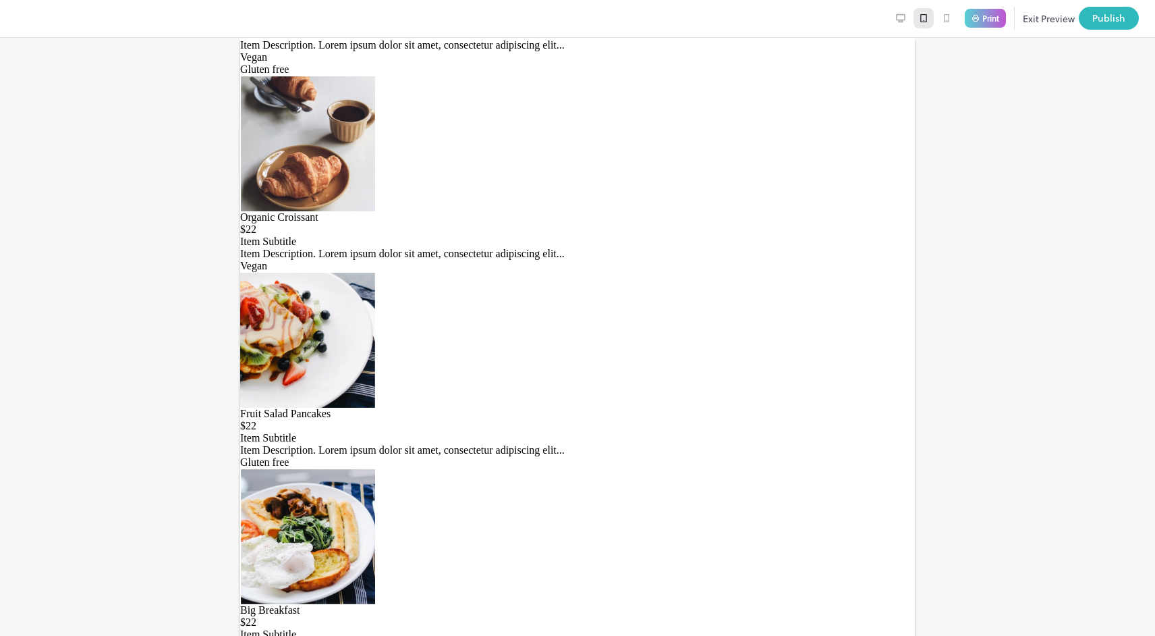
scroll to position [184, 0]
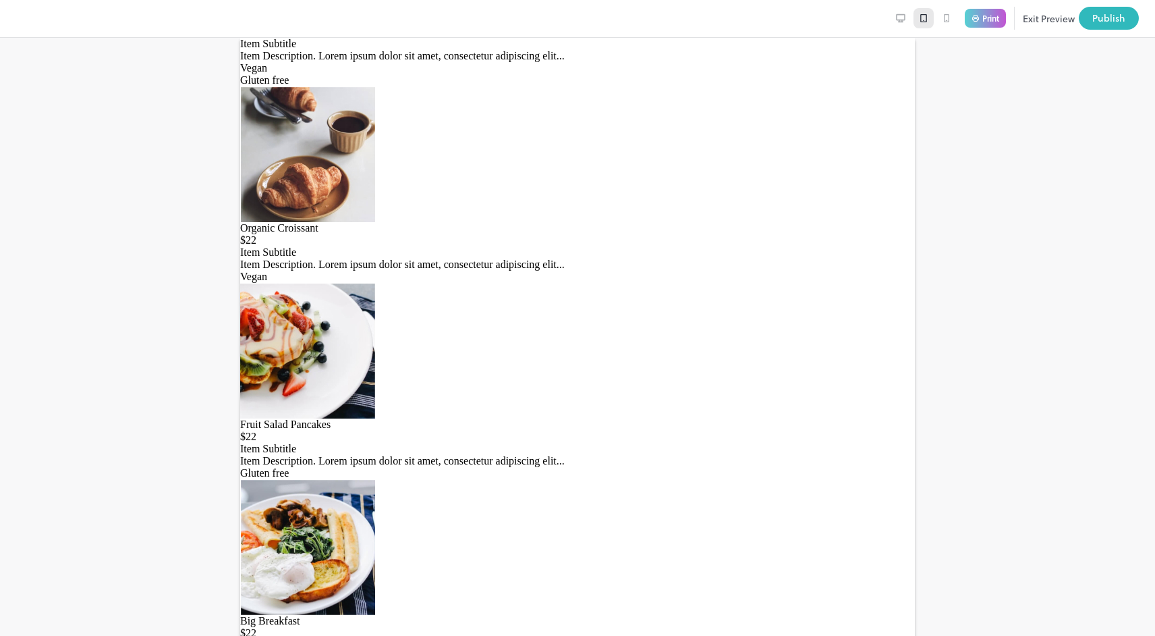
click at [1035, 20] on button "Exit Preview" at bounding box center [1049, 18] width 52 height 23
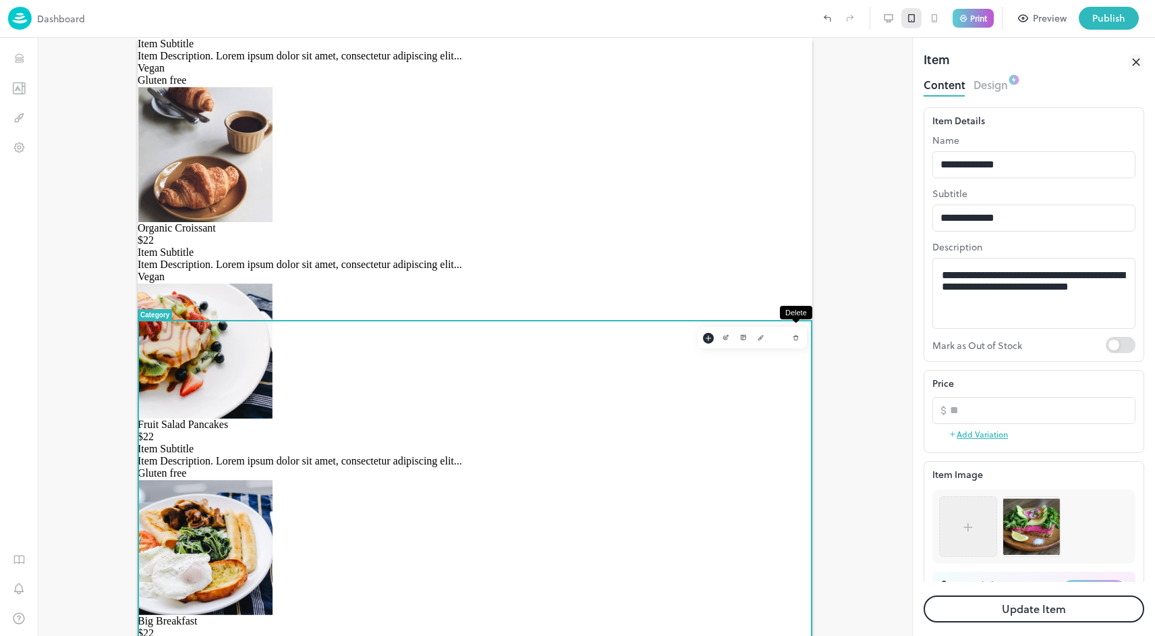
click at [797, 337] on icon "Delete" at bounding box center [796, 337] width 7 height 7
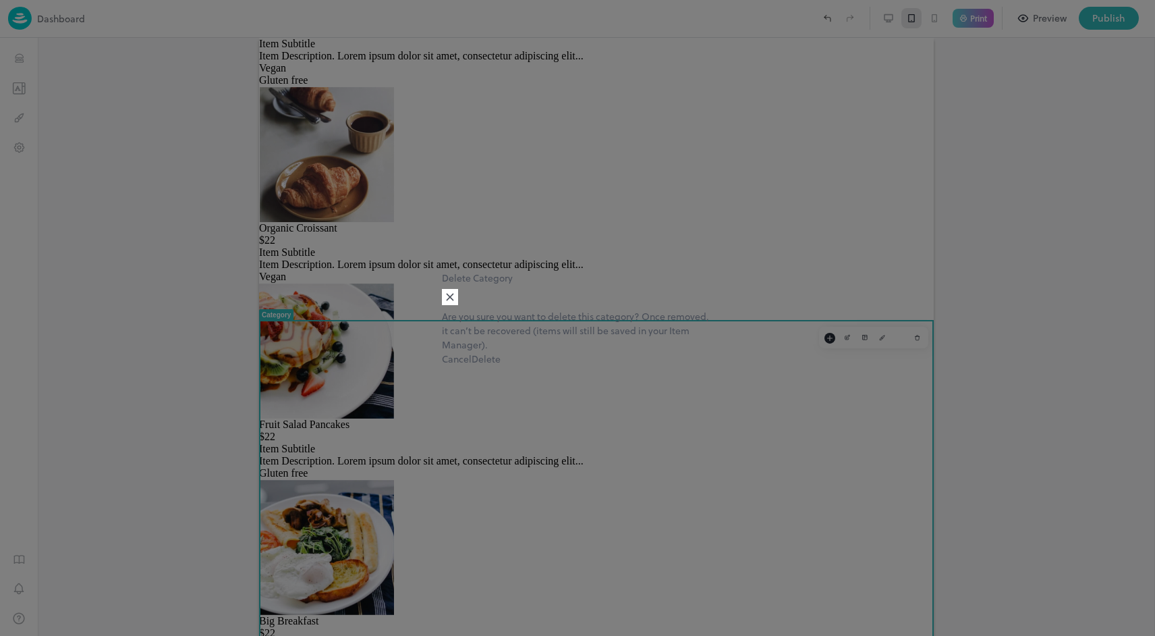
click at [501, 366] on button "Delete" at bounding box center [486, 359] width 29 height 14
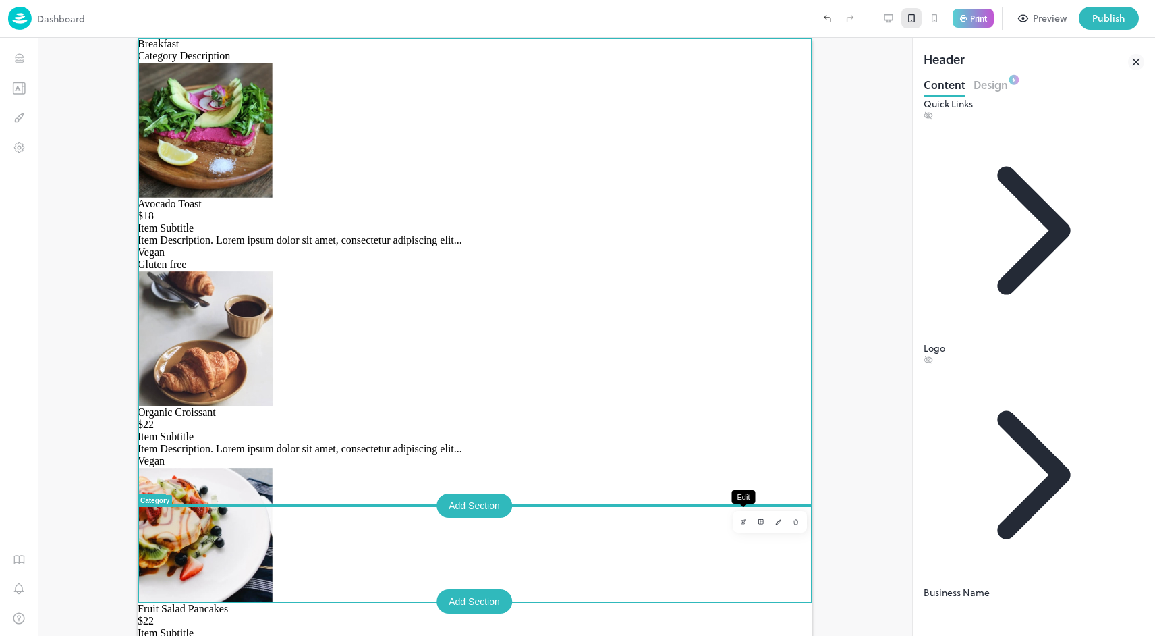
click at [737, 519] on button "Edit" at bounding box center [744, 522] width 18 height 18
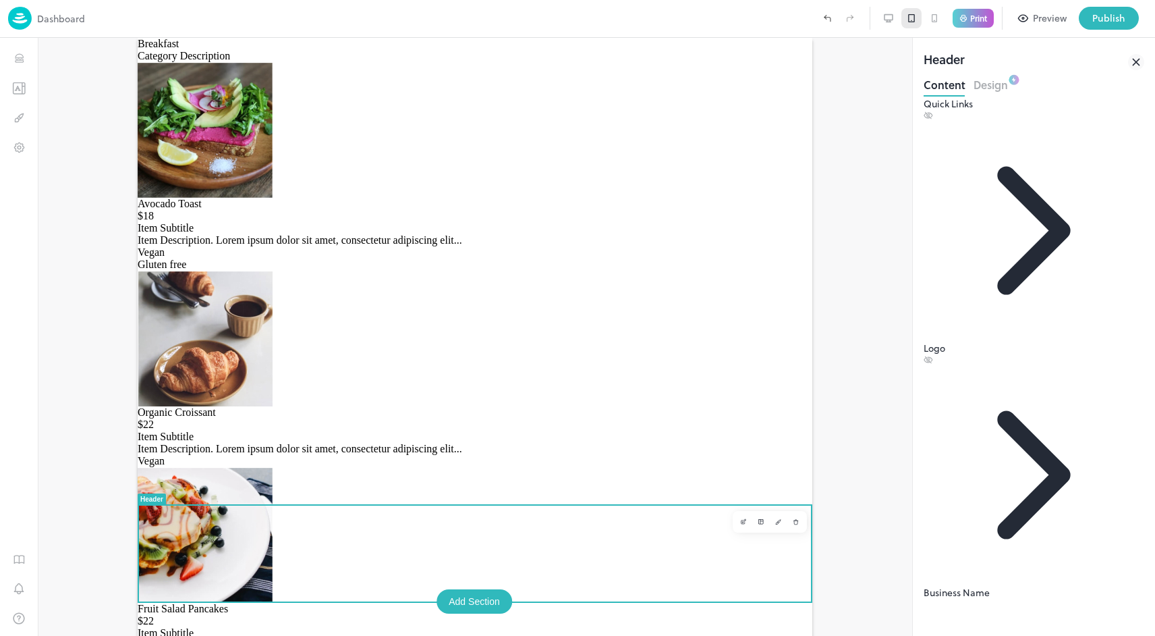
click at [883, 293] on div at bounding box center [475, 337] width 874 height 598
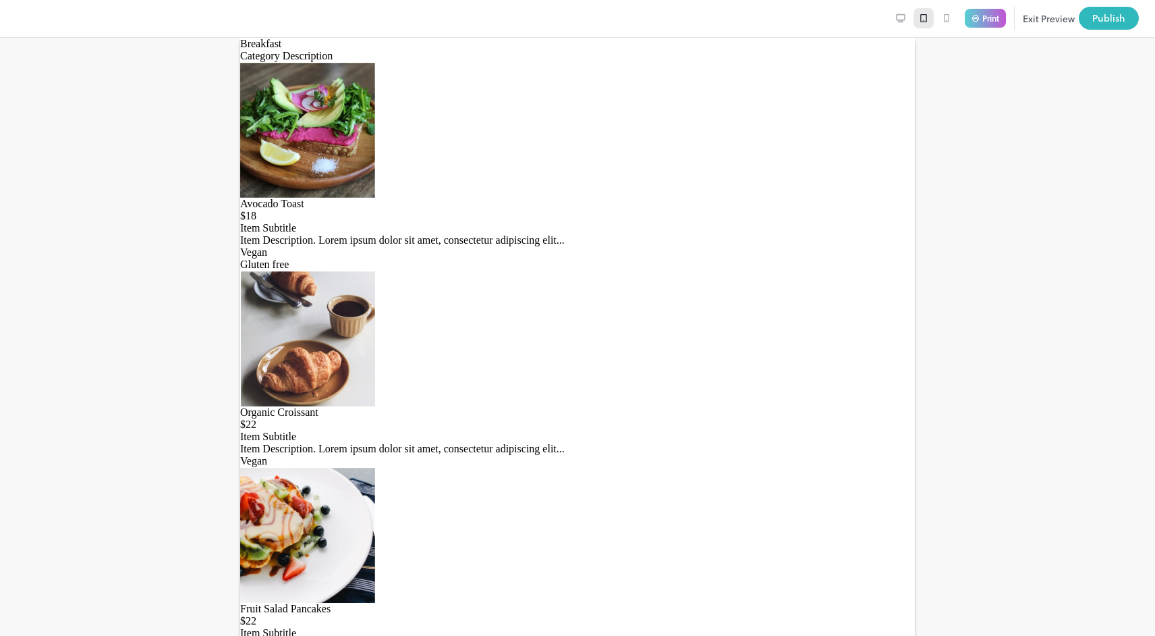
click at [555, 202] on div "Avocado Toast $18 Item Subtitle Item Description. Lorem ipsum dolor sit amet, c…" at bounding box center [577, 166] width 675 height 208
click at [642, 271] on div at bounding box center [577, 339] width 675 height 136
click at [1042, 22] on button "Exit Preview" at bounding box center [1049, 18] width 52 height 23
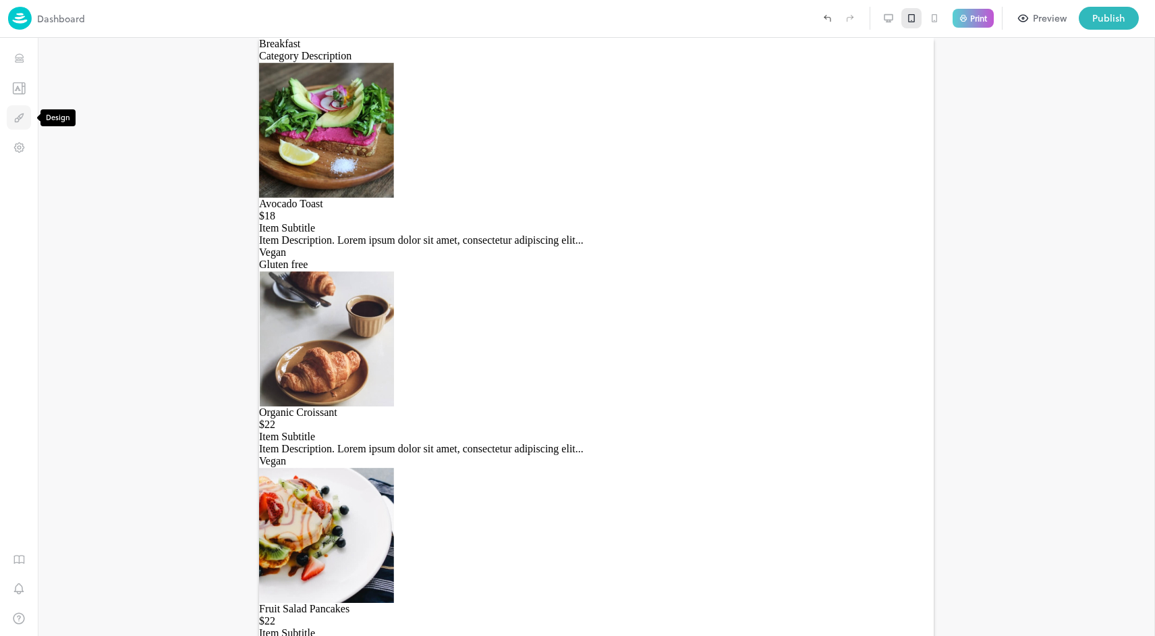
click at [20, 122] on icon "Design" at bounding box center [19, 117] width 13 height 13
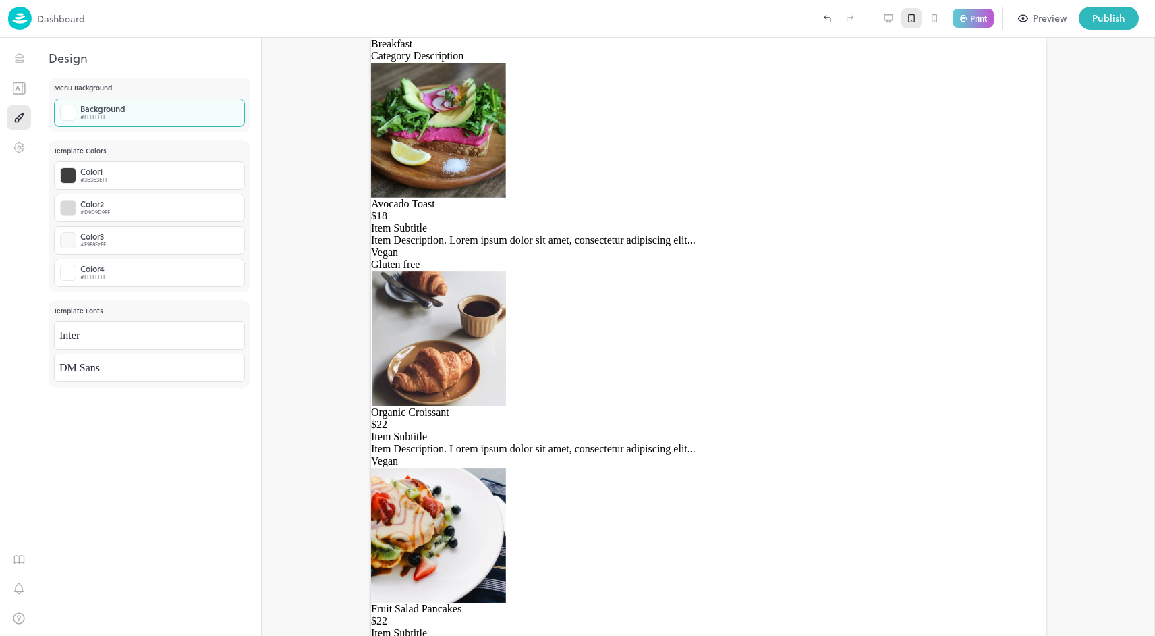
click at [134, 116] on div "Background #FFFFFFFF" at bounding box center [149, 113] width 191 height 28
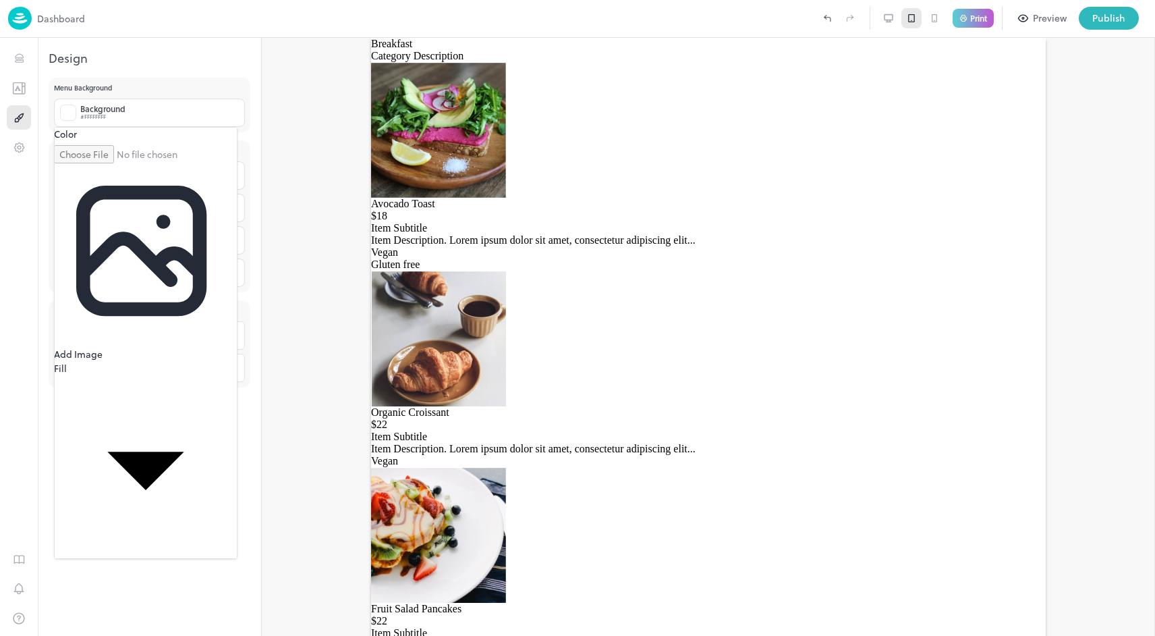
click at [144, 246] on body "Dashboard Print Preview Publish 1 Items 6/15 Add Breakfast Avocado Toast Organi…" at bounding box center [577, 318] width 1155 height 636
click at [150, 158] on div at bounding box center [577, 318] width 1155 height 636
click at [225, 143] on div at bounding box center [145, 143] width 179 height 0
click at [283, 215] on icon at bounding box center [248, 250] width 70 height 70
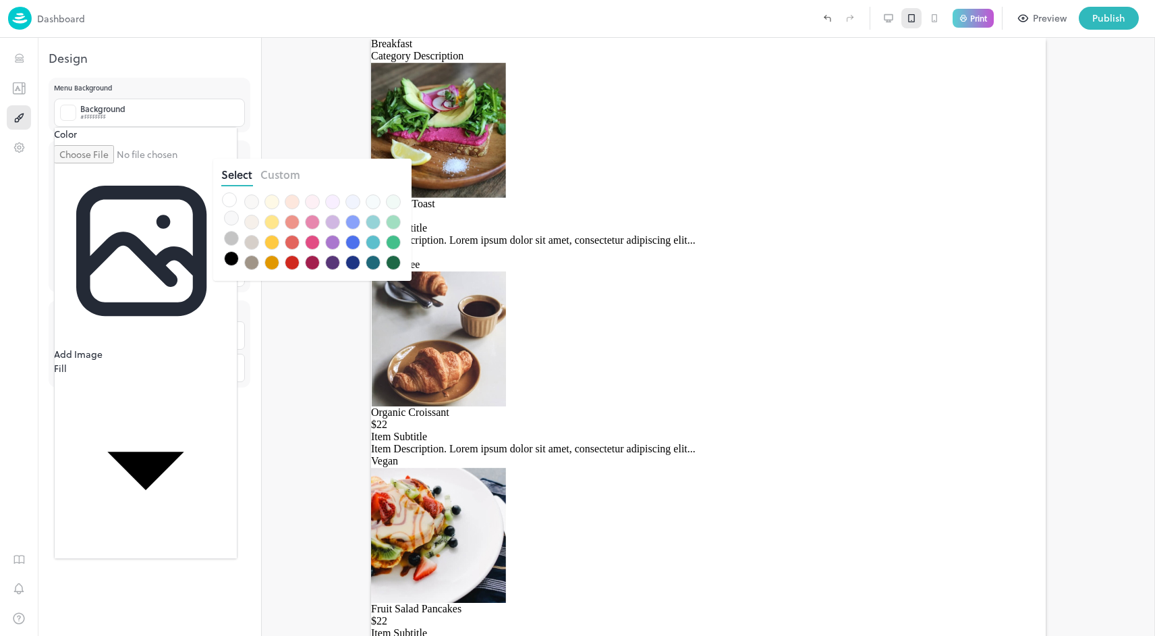
click at [313, 244] on div at bounding box center [312, 242] width 15 height 15
click at [293, 242] on div at bounding box center [292, 242] width 15 height 15
click at [368, 358] on div at bounding box center [577, 318] width 1155 height 636
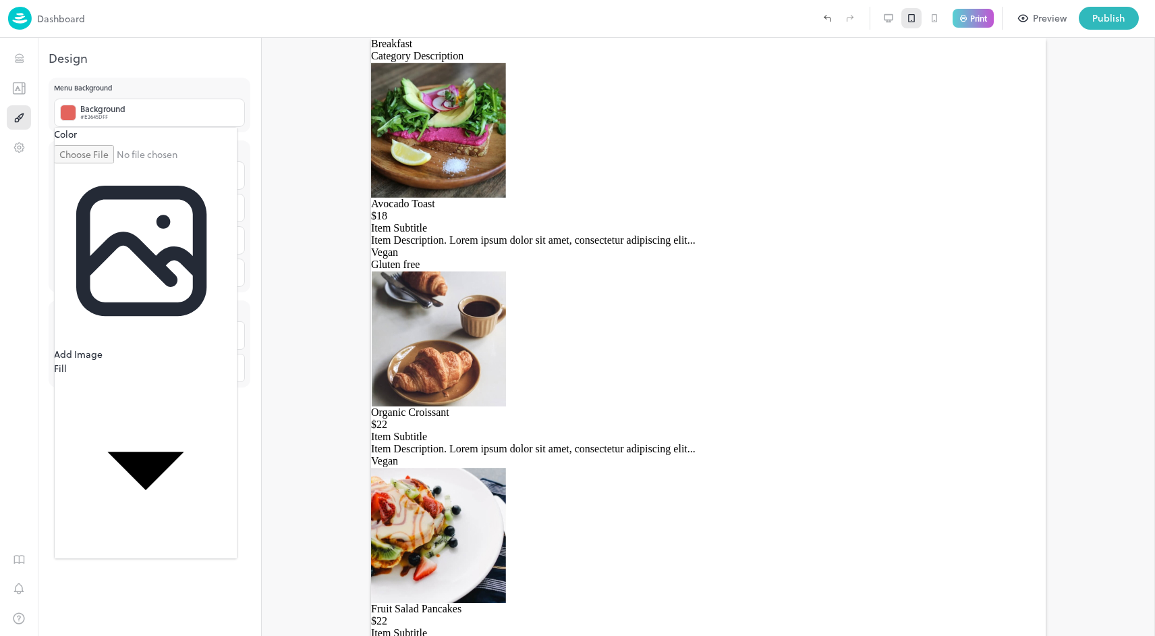
click at [300, 304] on div at bounding box center [577, 318] width 1155 height 636
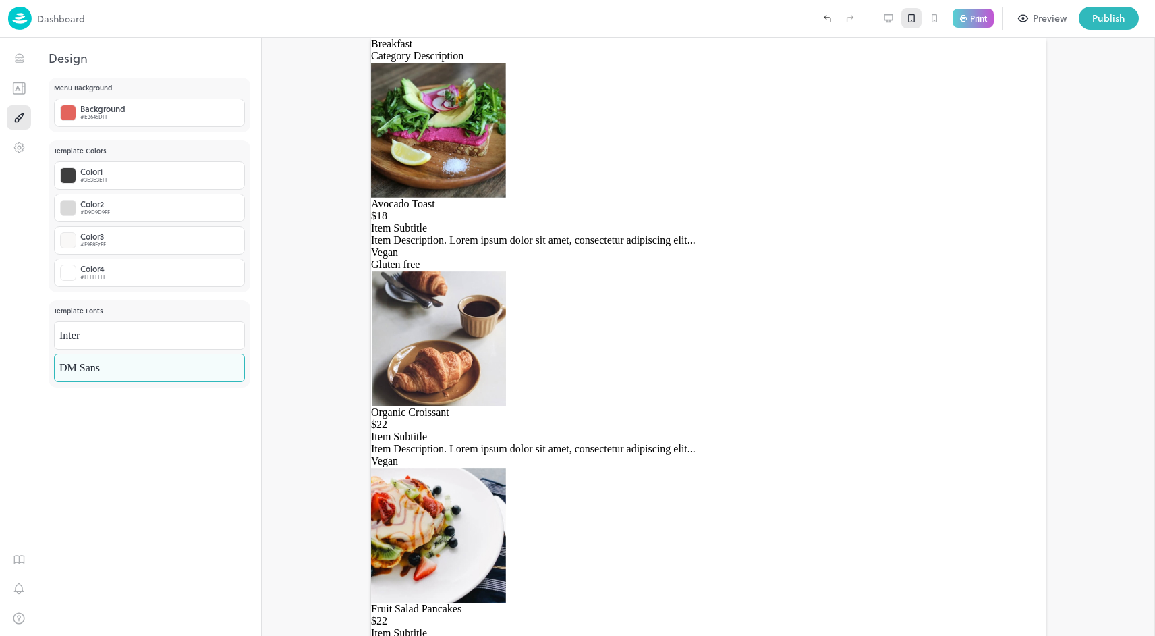
click at [169, 367] on body "Dashboard Print Preview Publish 1 Items 6/15 Add Breakfast Avocado Toast Organi…" at bounding box center [577, 318] width 1155 height 636
type input "********"
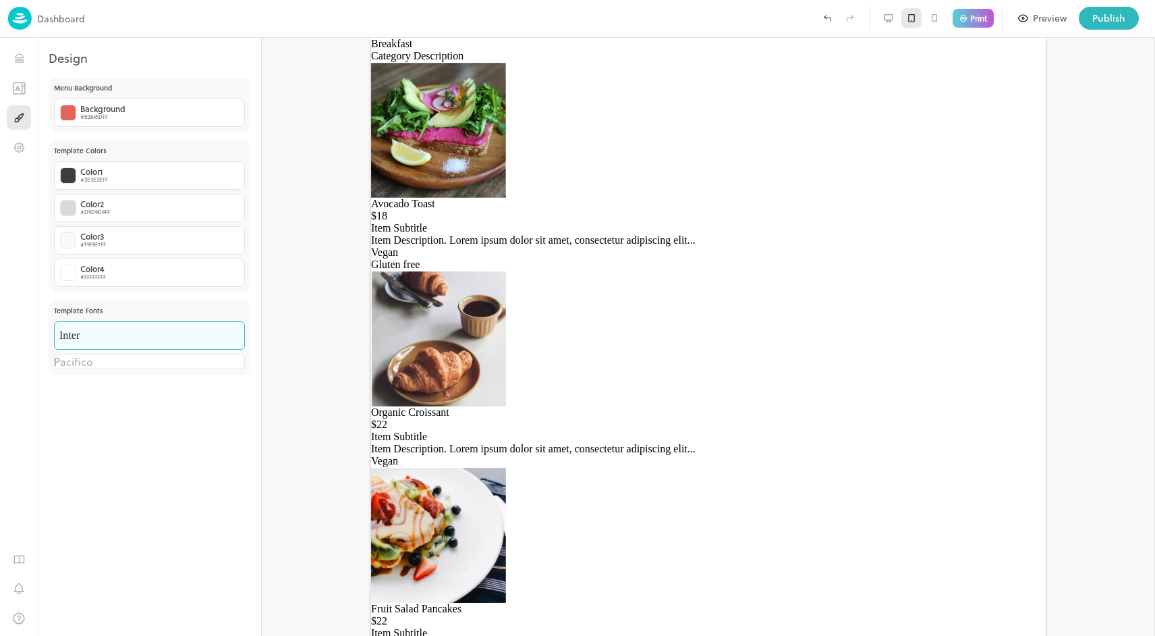
click at [181, 338] on body "Dashboard Print Preview Publish 1 Items 6/15 Add Breakfast Avocado Toast Organi…" at bounding box center [577, 318] width 1155 height 636
click at [303, 321] on div at bounding box center [577, 318] width 1155 height 636
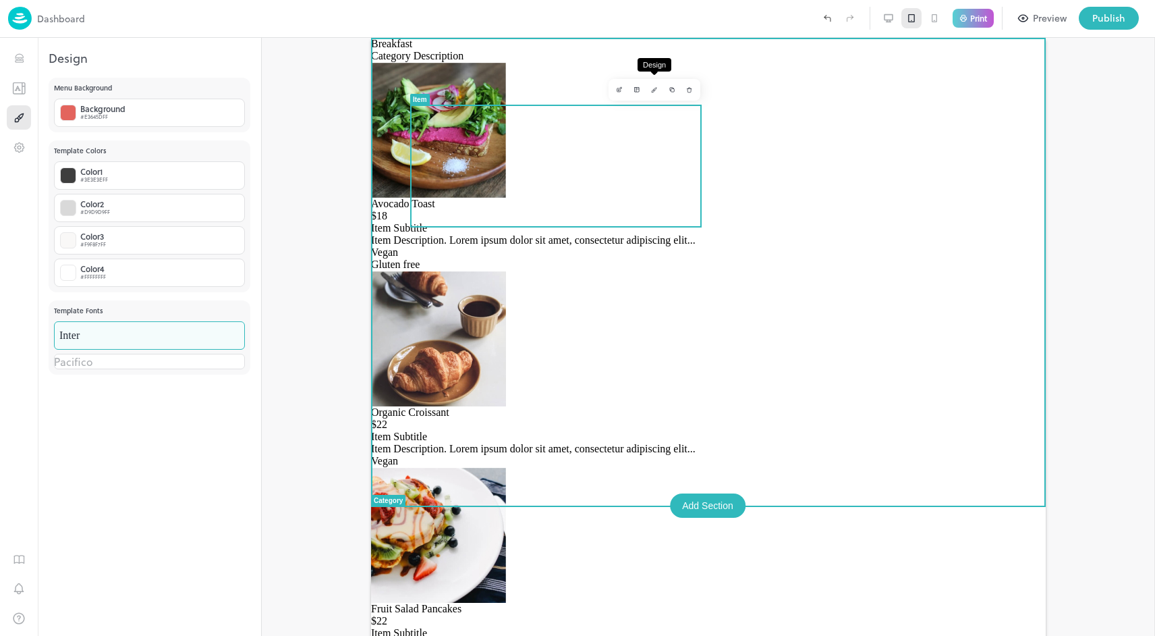
click at [652, 90] on icon "Design" at bounding box center [653, 91] width 2 height 2
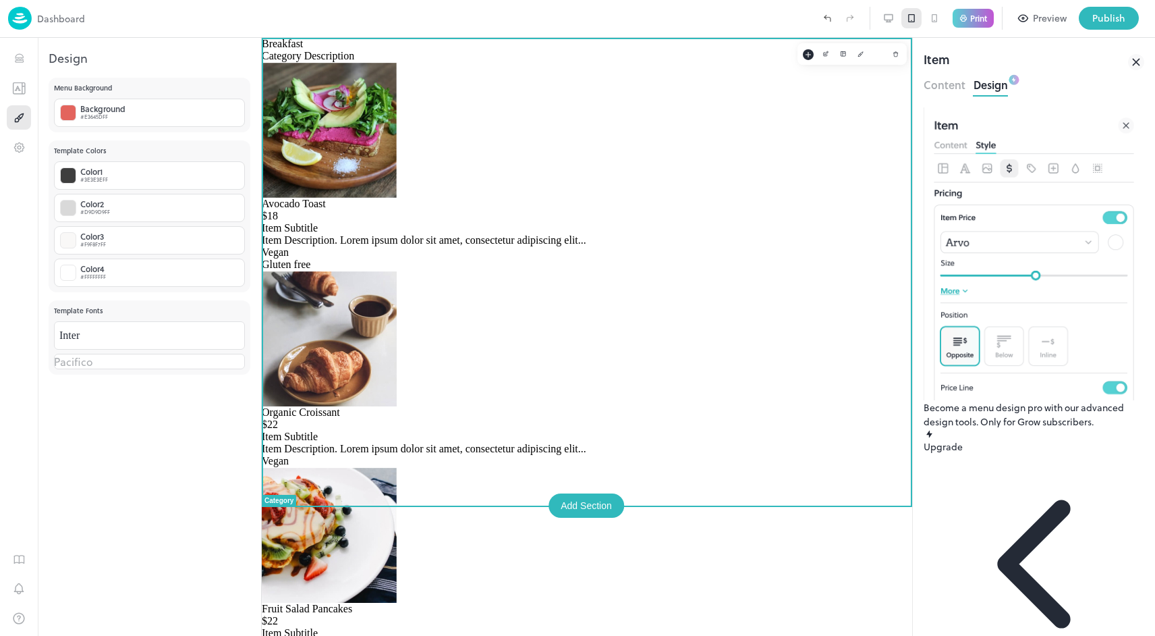
click at [895, 447] on div "Breakfast Category Description Avocado Toast $18 Item Subtitle Item Description…" at bounding box center [587, 645] width 650 height 1214
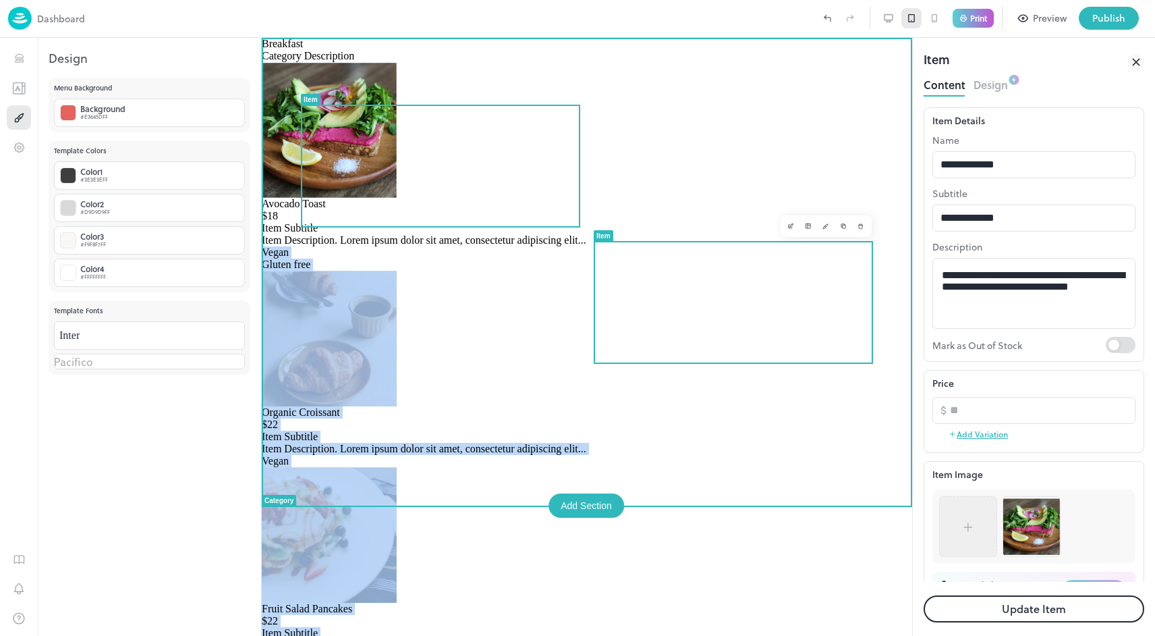
drag, startPoint x: 536, startPoint y: 206, endPoint x: 643, endPoint y: 295, distance: 139.4
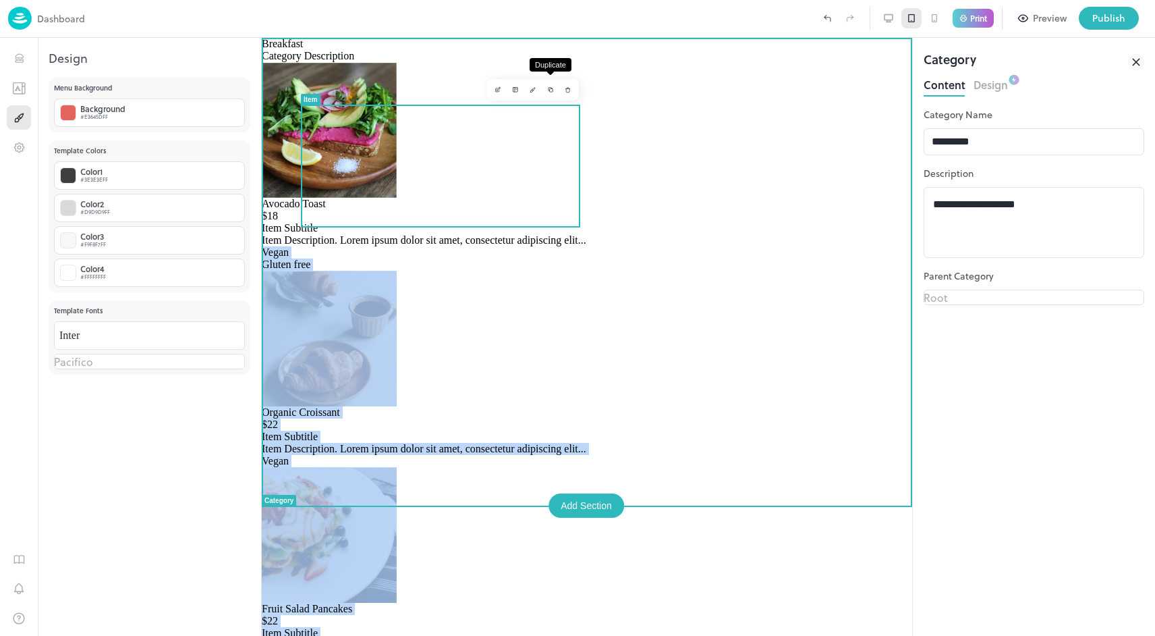
click at [551, 93] on icon "Duplicate" at bounding box center [550, 89] width 7 height 7
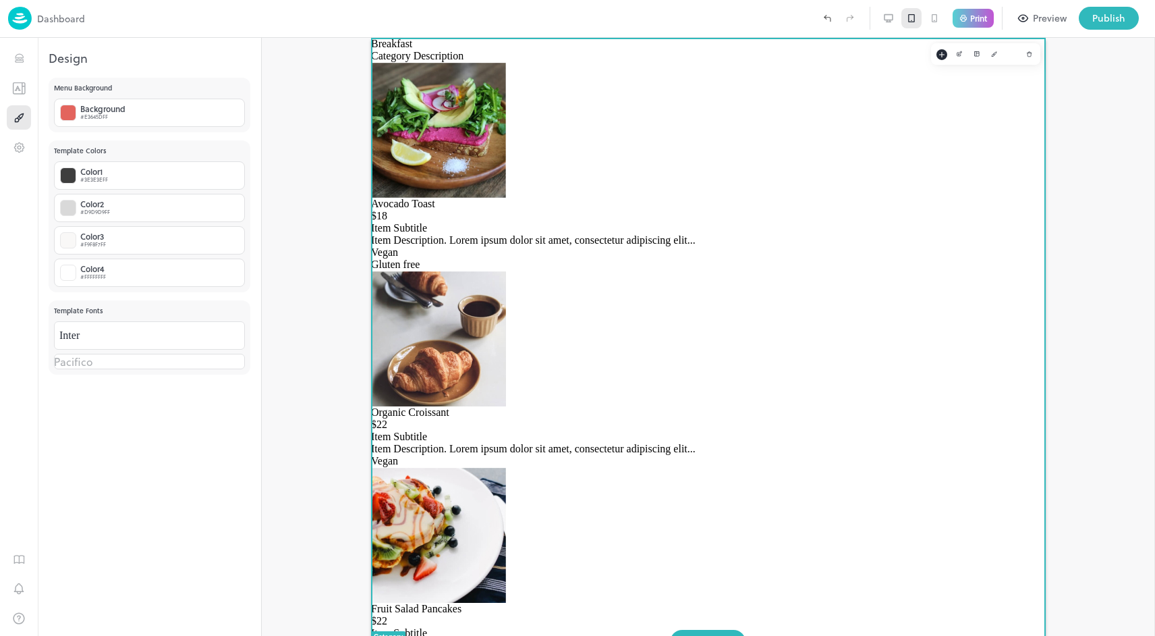
click at [687, 62] on div "Breakfast Category Description" at bounding box center [708, 50] width 675 height 24
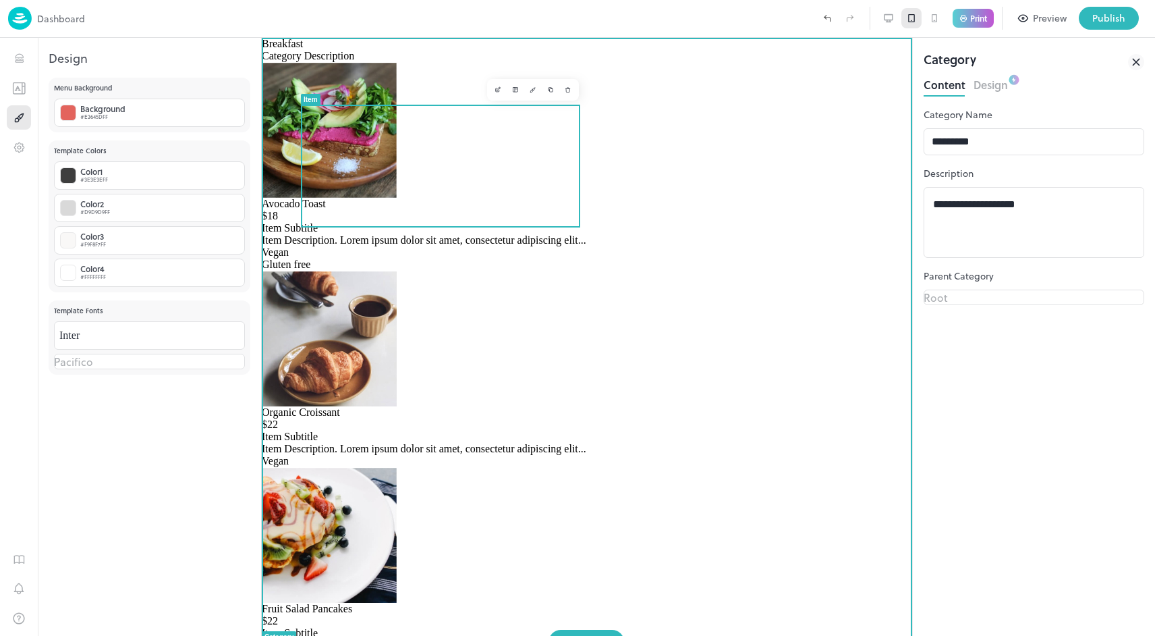
click at [326, 198] on span "Avocado Toast" at bounding box center [294, 203] width 64 height 11
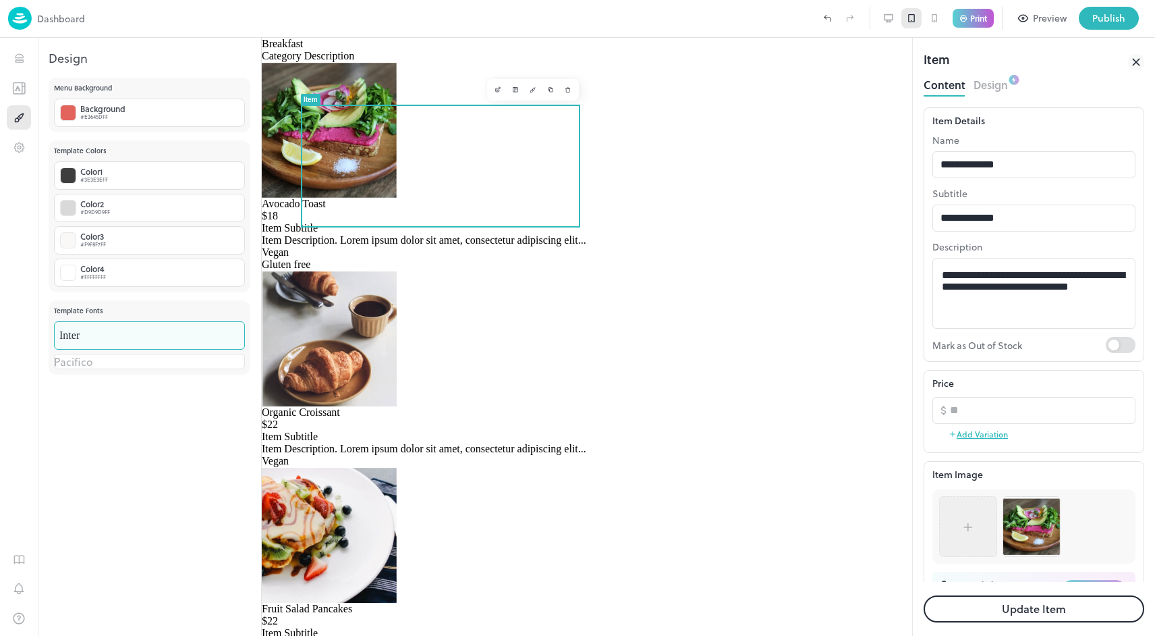
click at [99, 333] on body "Dashboard Print Preview Publish 1 Items 7/15 Add Breakfast Avocado Toast Organi…" at bounding box center [577, 318] width 1155 height 636
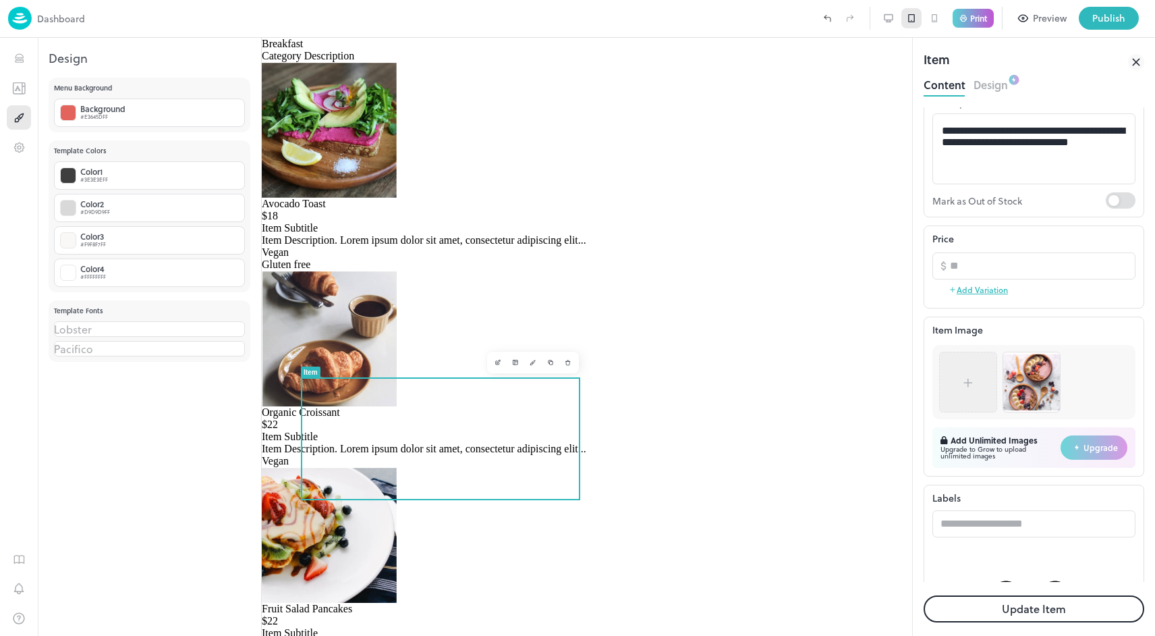
scroll to position [150, 0]
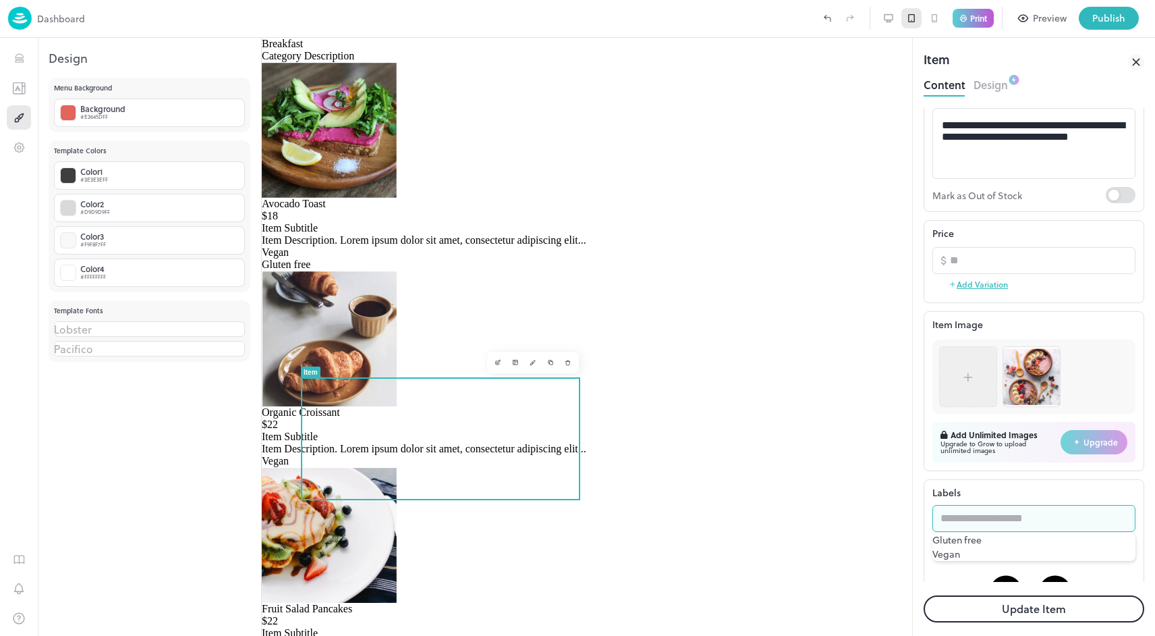
click at [996, 521] on input "text" at bounding box center [1033, 518] width 203 height 27
click at [984, 486] on p "Labels" at bounding box center [1033, 492] width 203 height 14
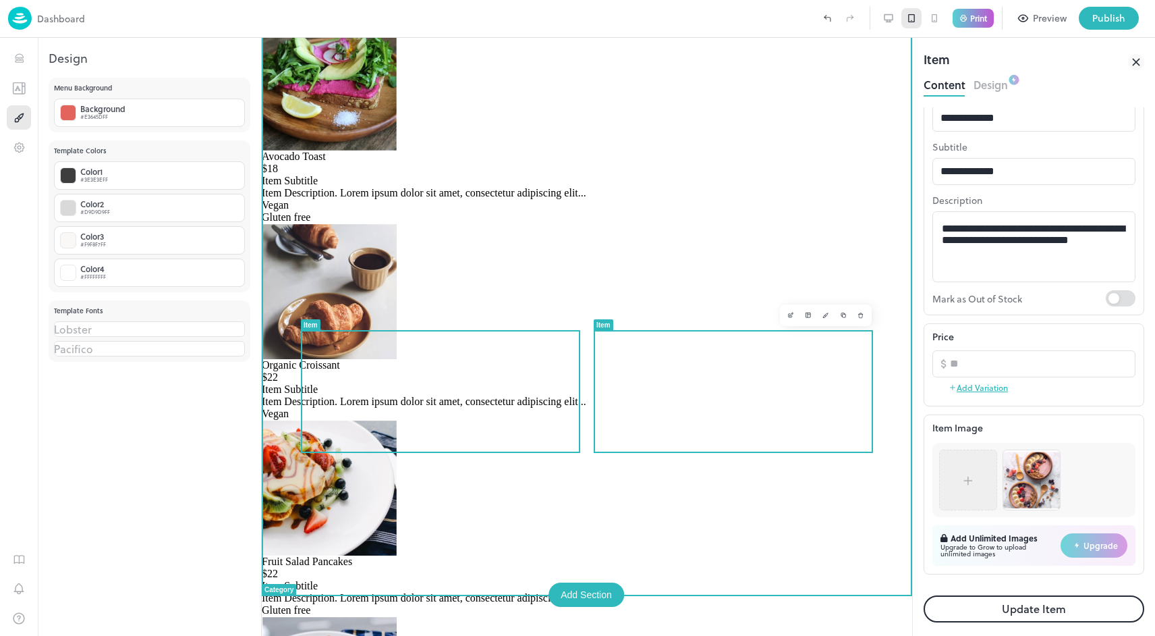
scroll to position [49, 0]
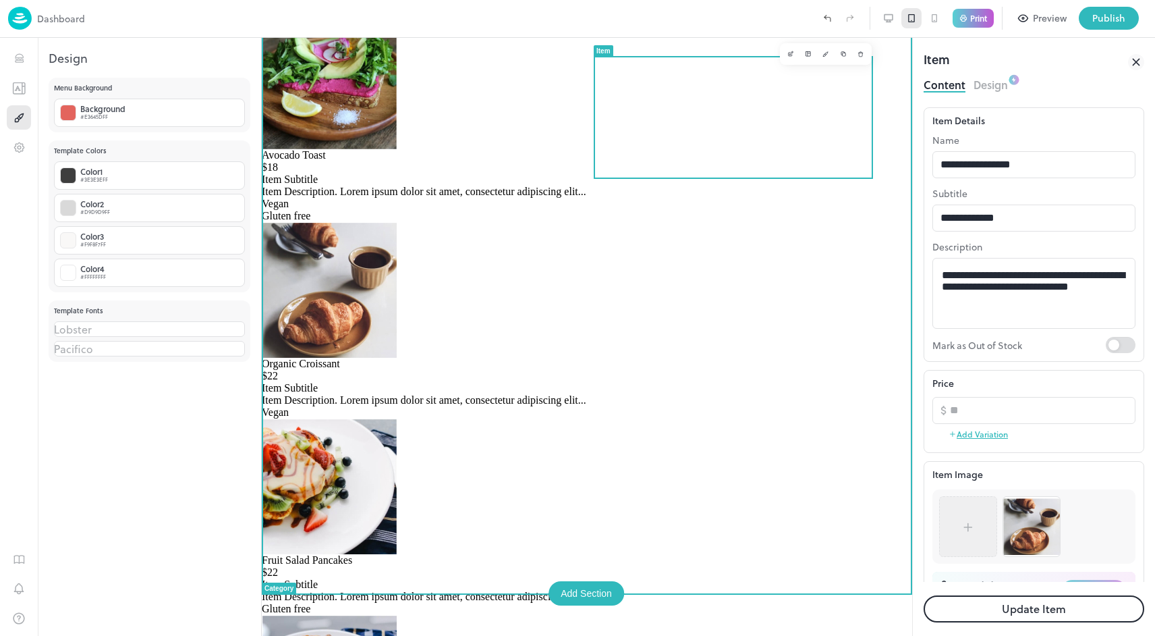
click at [704, 358] on div "Organic Croissant $22 Item Subtitle Item Description. Lorem ipsum dolor sit ame…" at bounding box center [587, 388] width 650 height 61
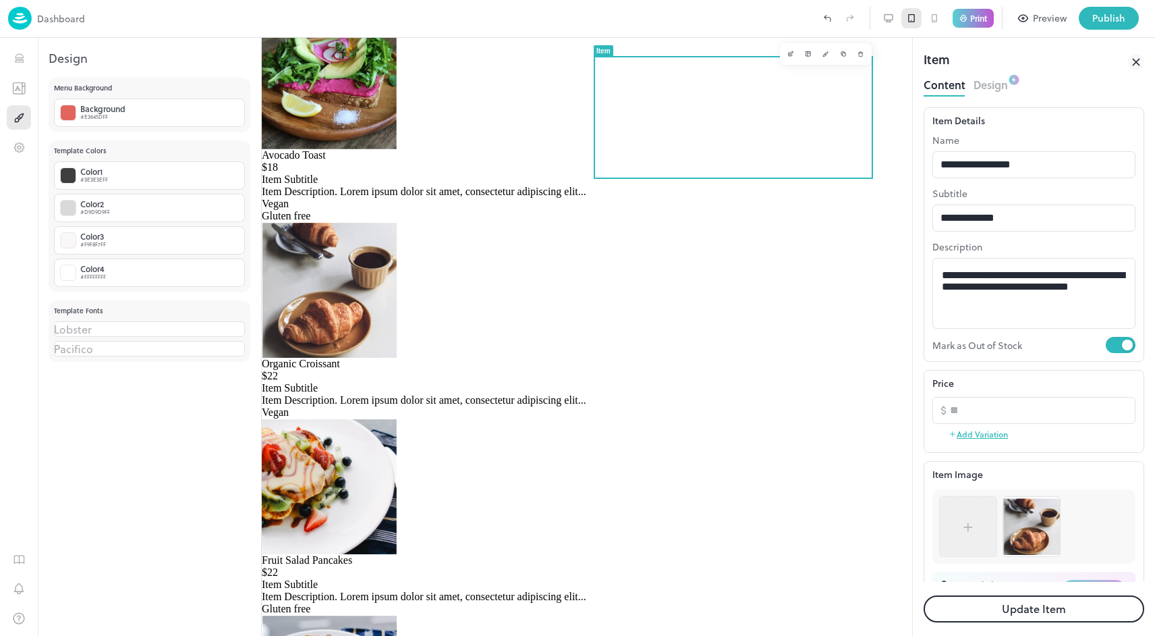
click at [999, 613] on button "Update Item" at bounding box center [1034, 608] width 221 height 27
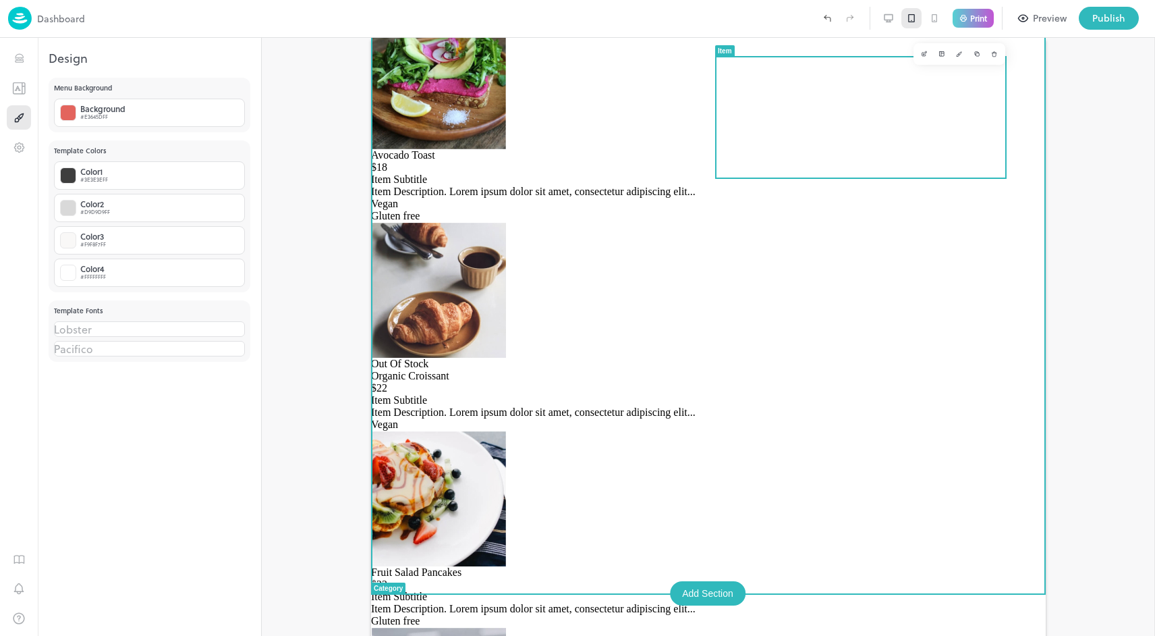
click at [897, 370] on div "Organic Croissant $22 Item Subtitle Item Description. Lorem ipsum dolor sit ame…" at bounding box center [708, 400] width 675 height 61
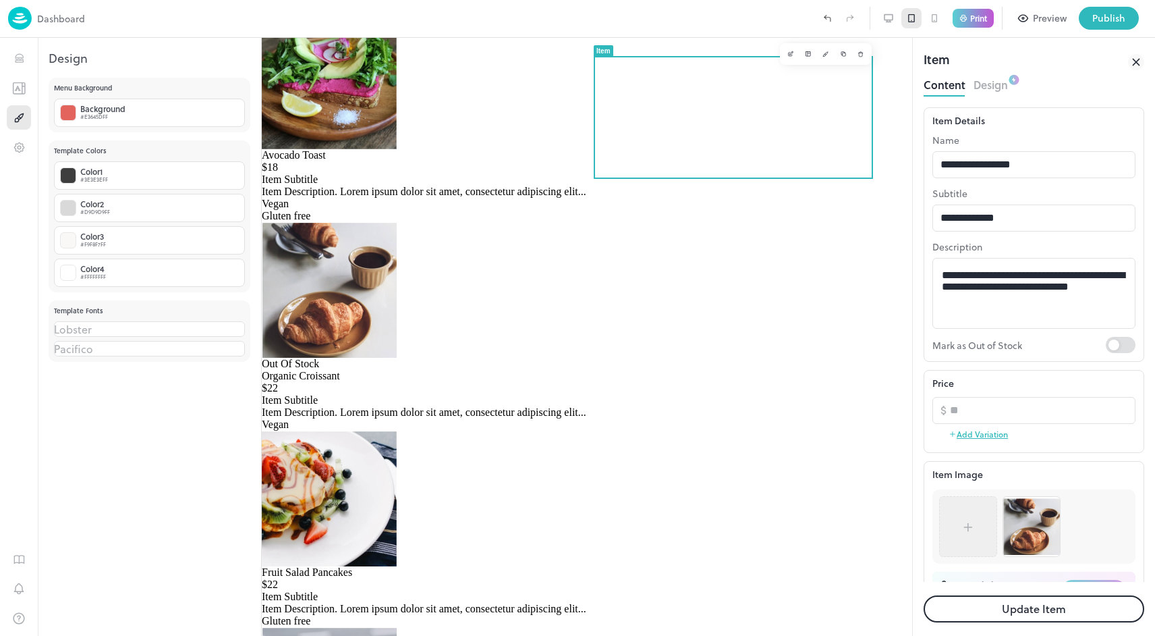
click at [1032, 604] on button "Update Item" at bounding box center [1034, 608] width 221 height 27
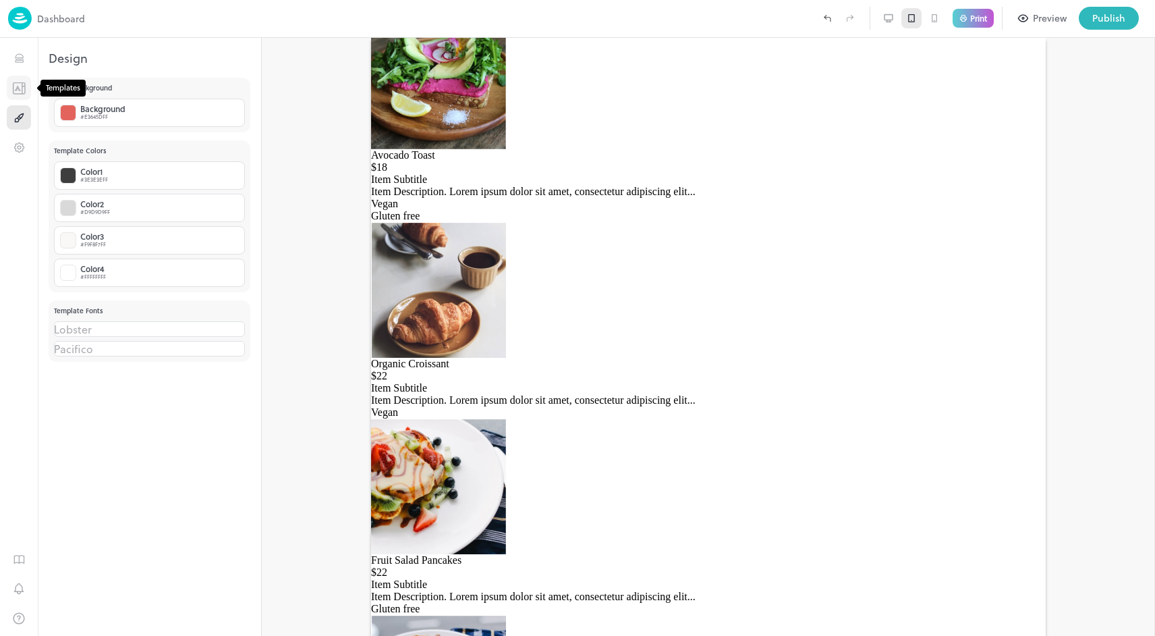
click at [18, 89] on icon "Templates" at bounding box center [18, 88] width 13 height 13
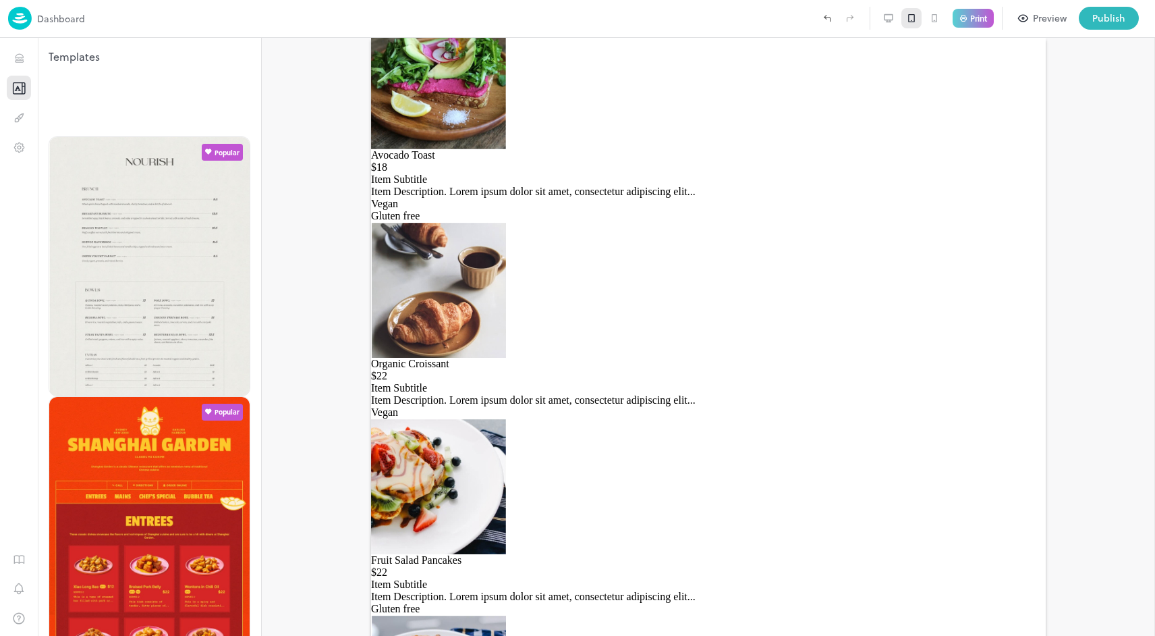
type input "*****"
type input "*********"
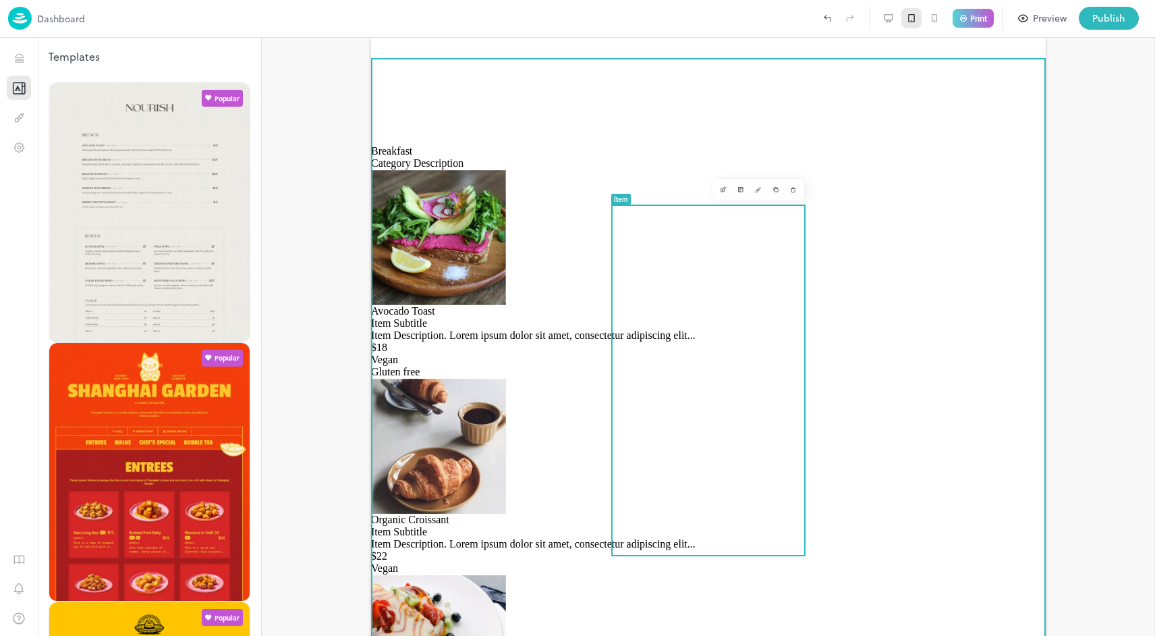
scroll to position [264, 0]
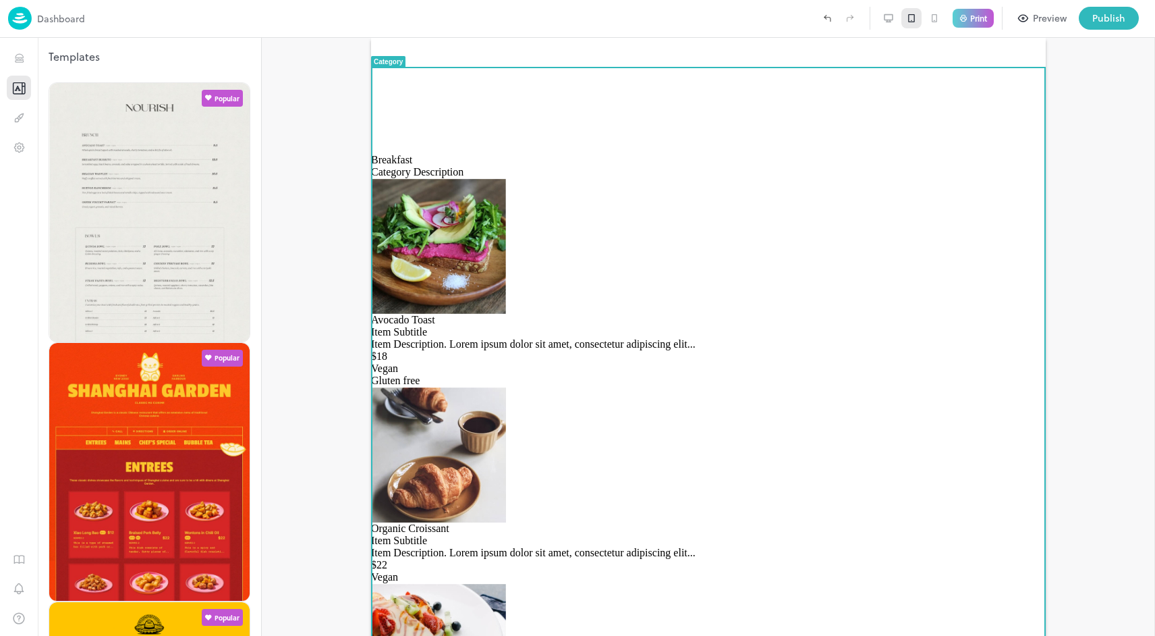
click at [285, 105] on div at bounding box center [708, 337] width 893 height 598
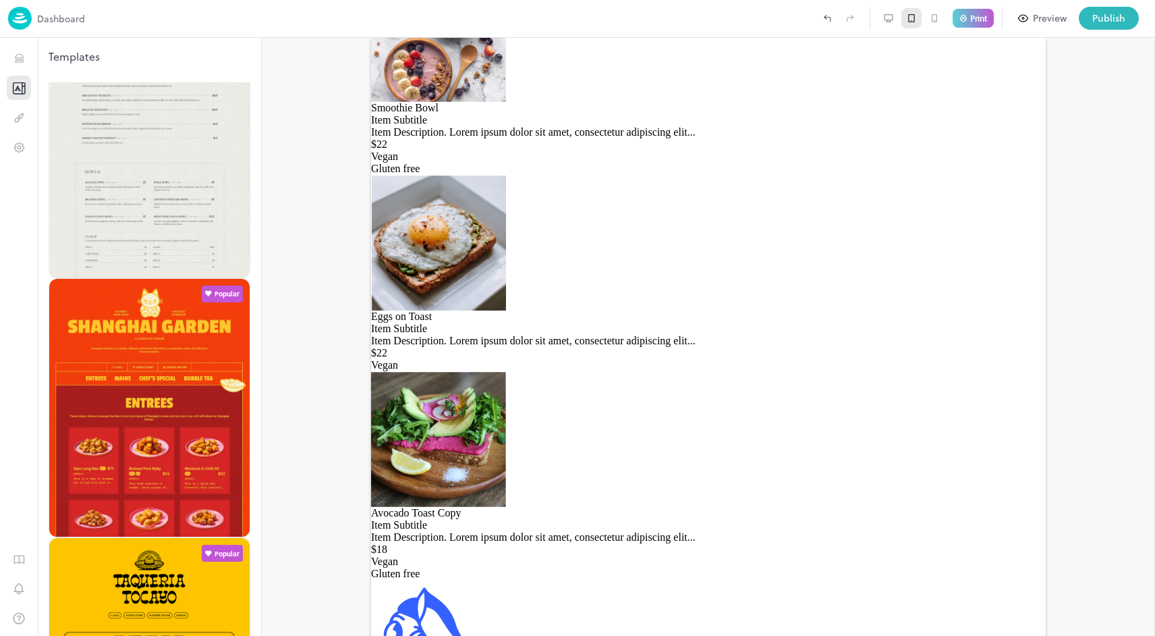
scroll to position [69, 0]
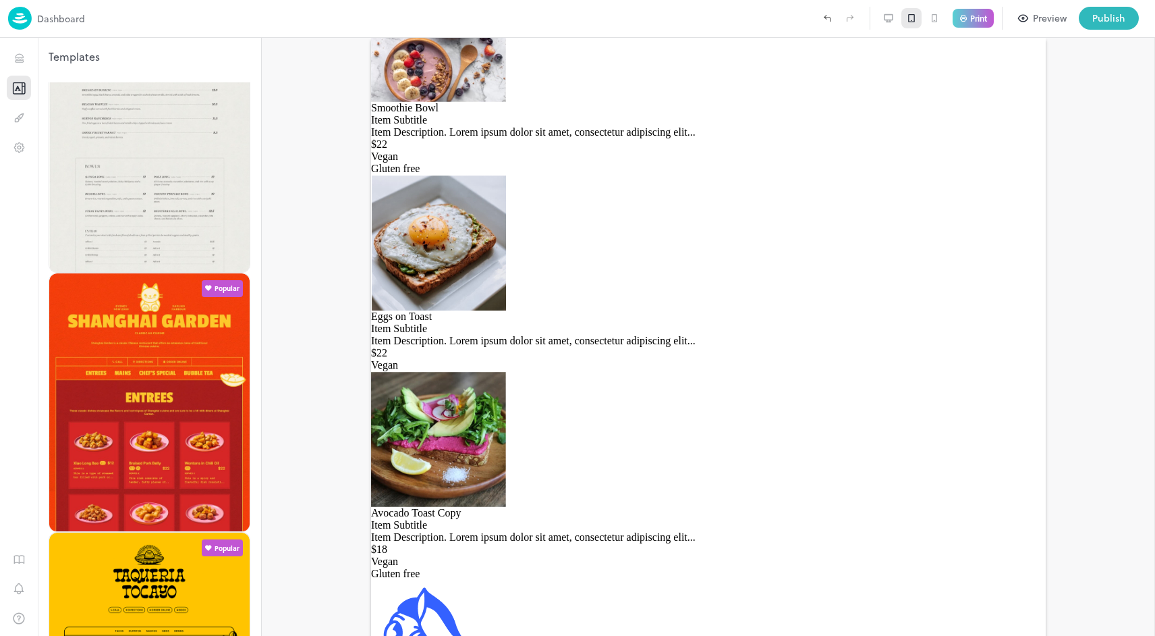
click at [1001, 72] on icon at bounding box center [1001, 75] width 22 height 22
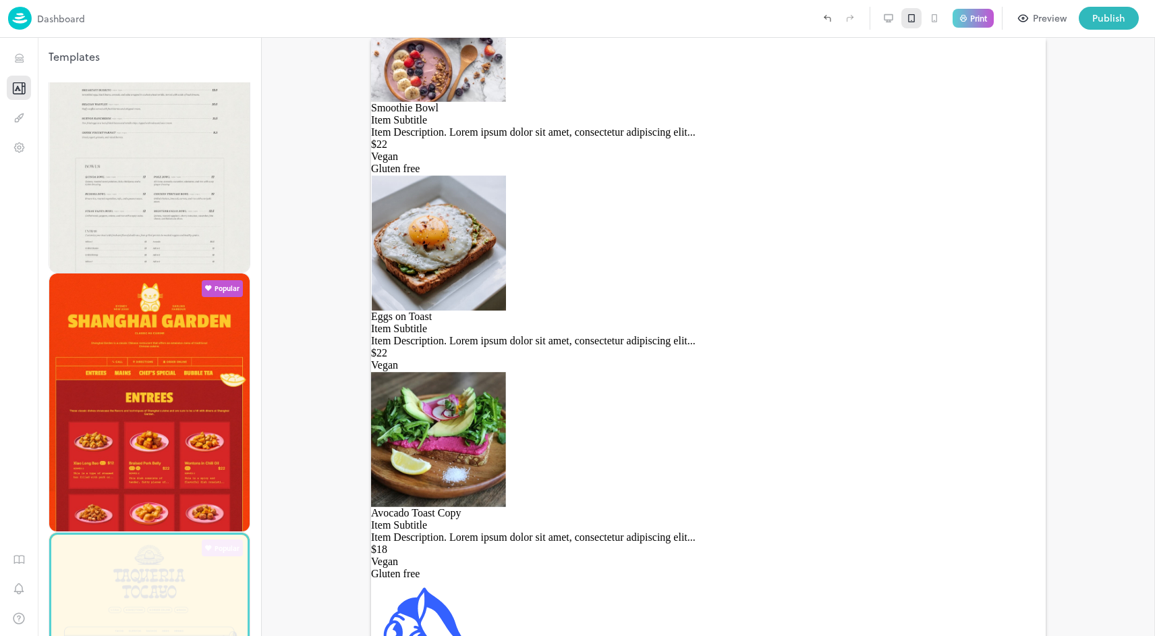
scroll to position [0, 0]
